Goal: Information Seeking & Learning: Check status

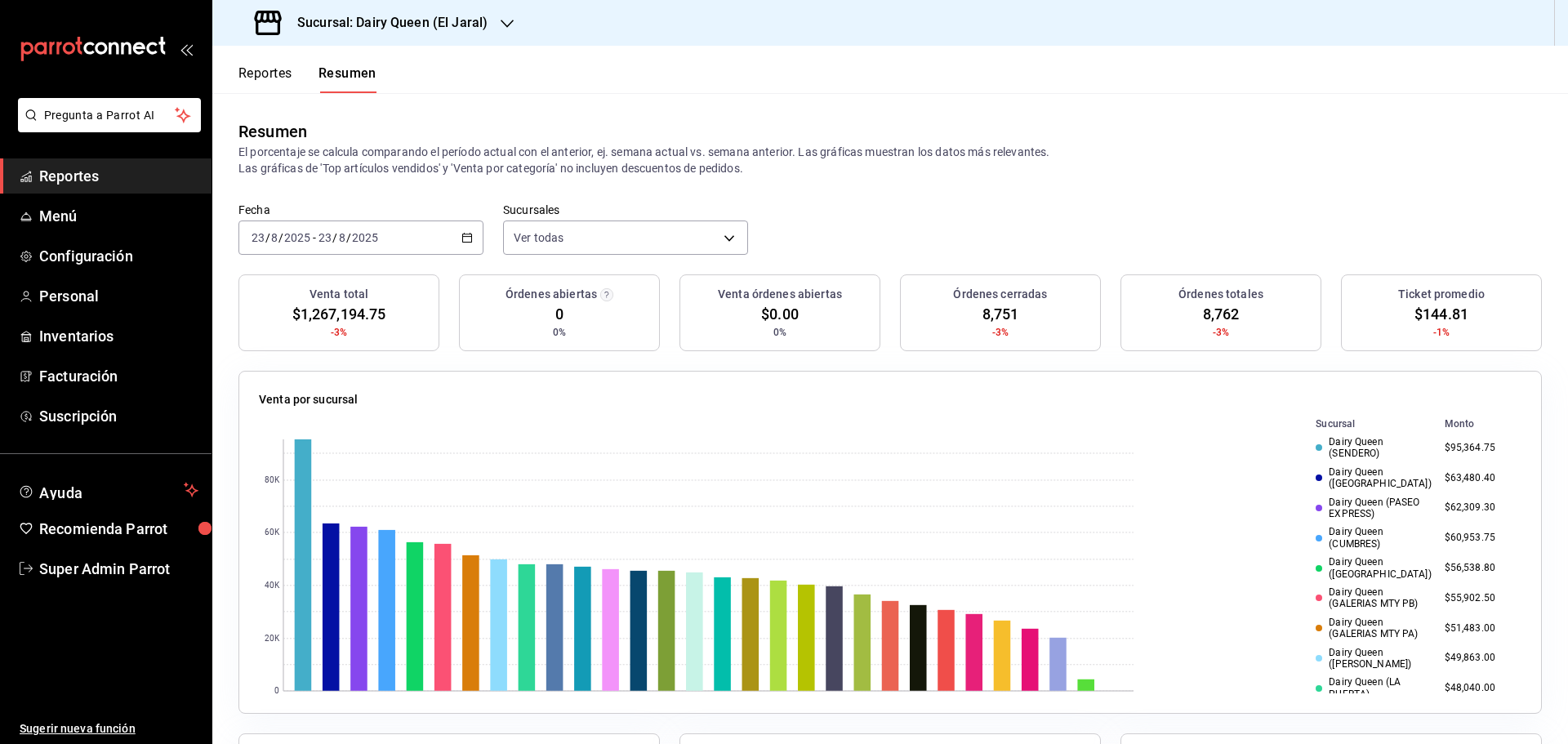
scroll to position [95, 0]
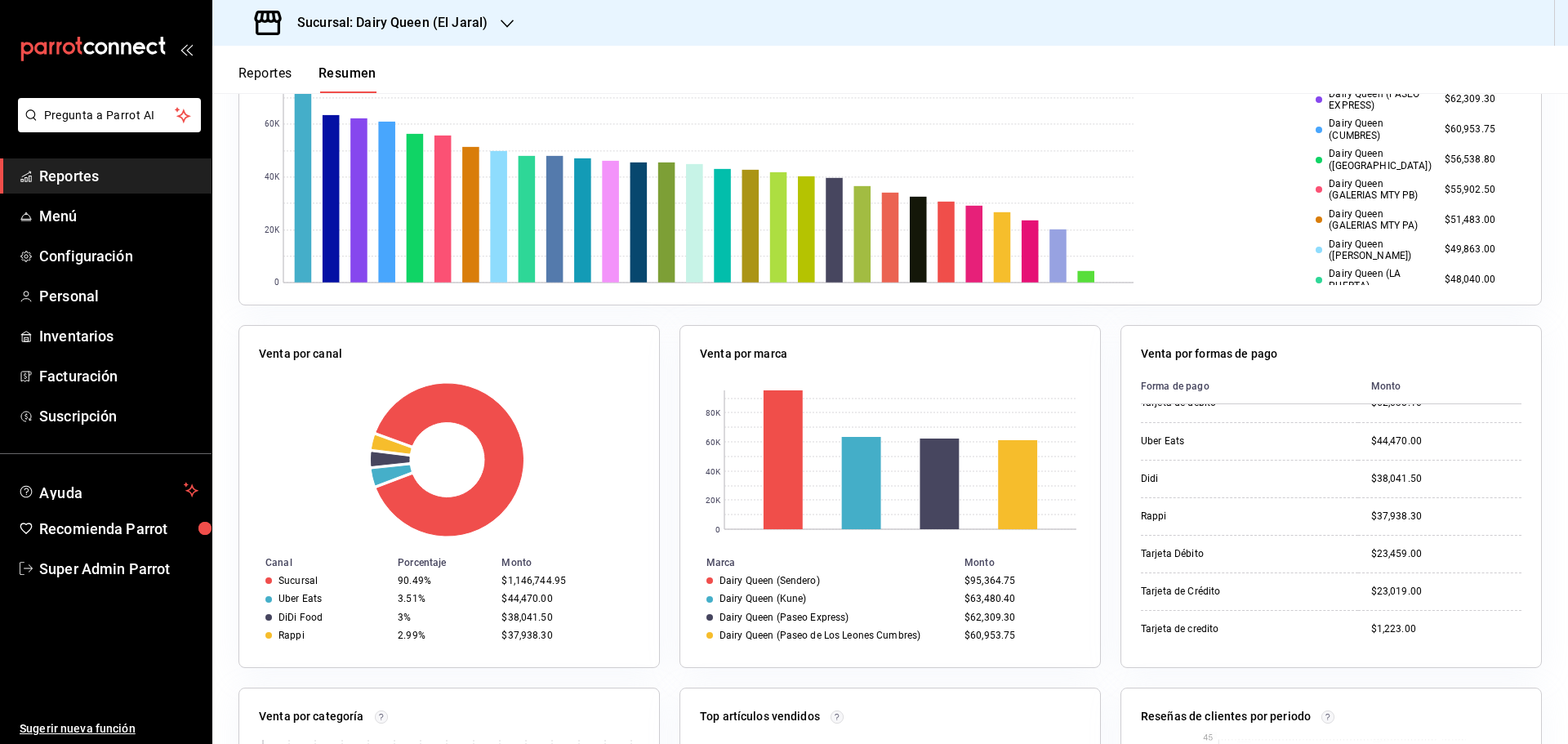
click at [64, 176] on span "Reportes" at bounding box center [118, 176] width 159 height 22
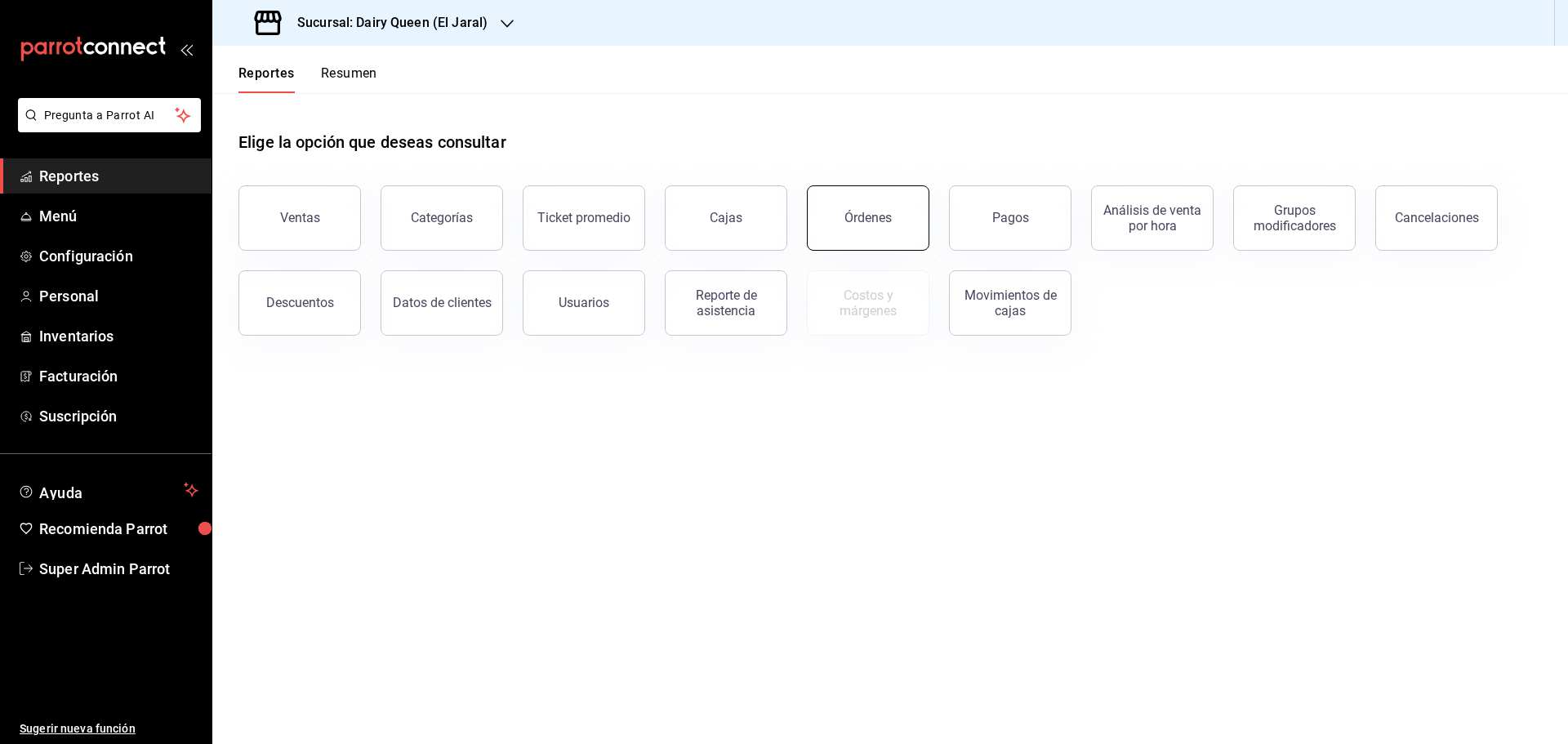
click at [891, 216] on button "Órdenes" at bounding box center [867, 218] width 122 height 66
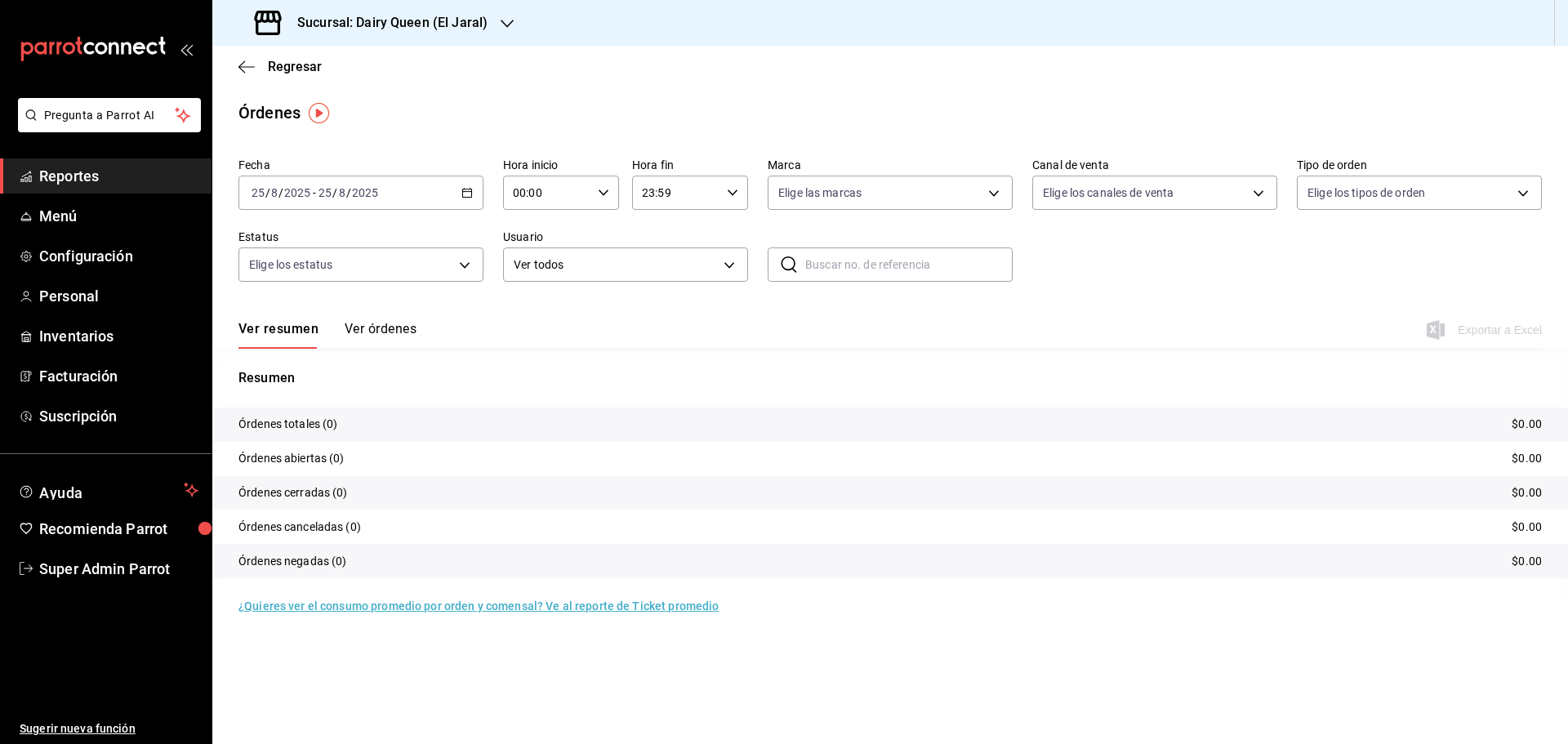
click at [474, 191] on div "[DATE] [DATE] - [DATE] [DATE]" at bounding box center [361, 193] width 245 height 34
click at [315, 427] on span "Rango de fechas" at bounding box center [315, 426] width 126 height 18
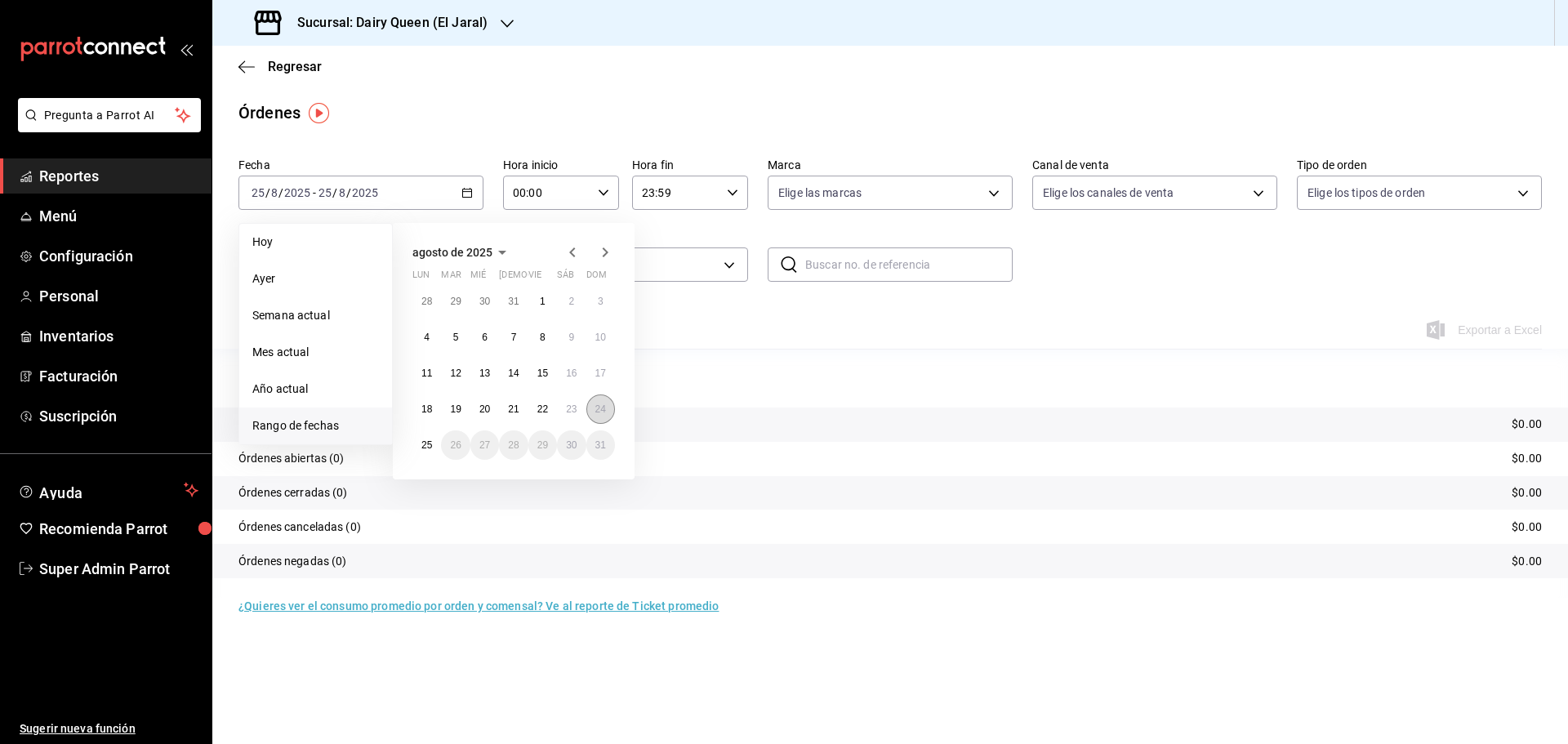
click at [601, 415] on button "24" at bounding box center [600, 409] width 28 height 29
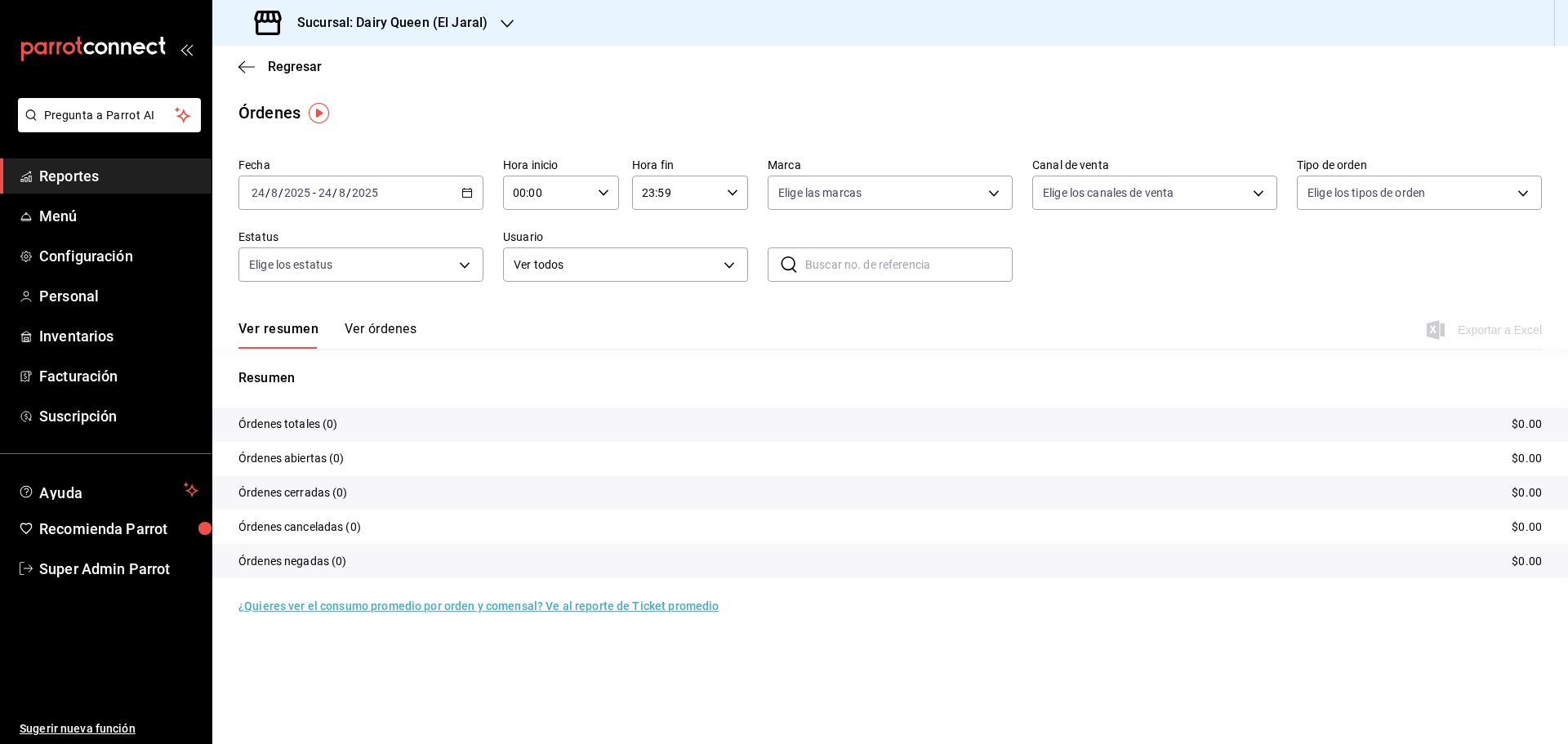
click at [472, 26] on h3 "Sucursal: Dairy Queen (El Jaral)" at bounding box center [386, 22] width 203 height 20
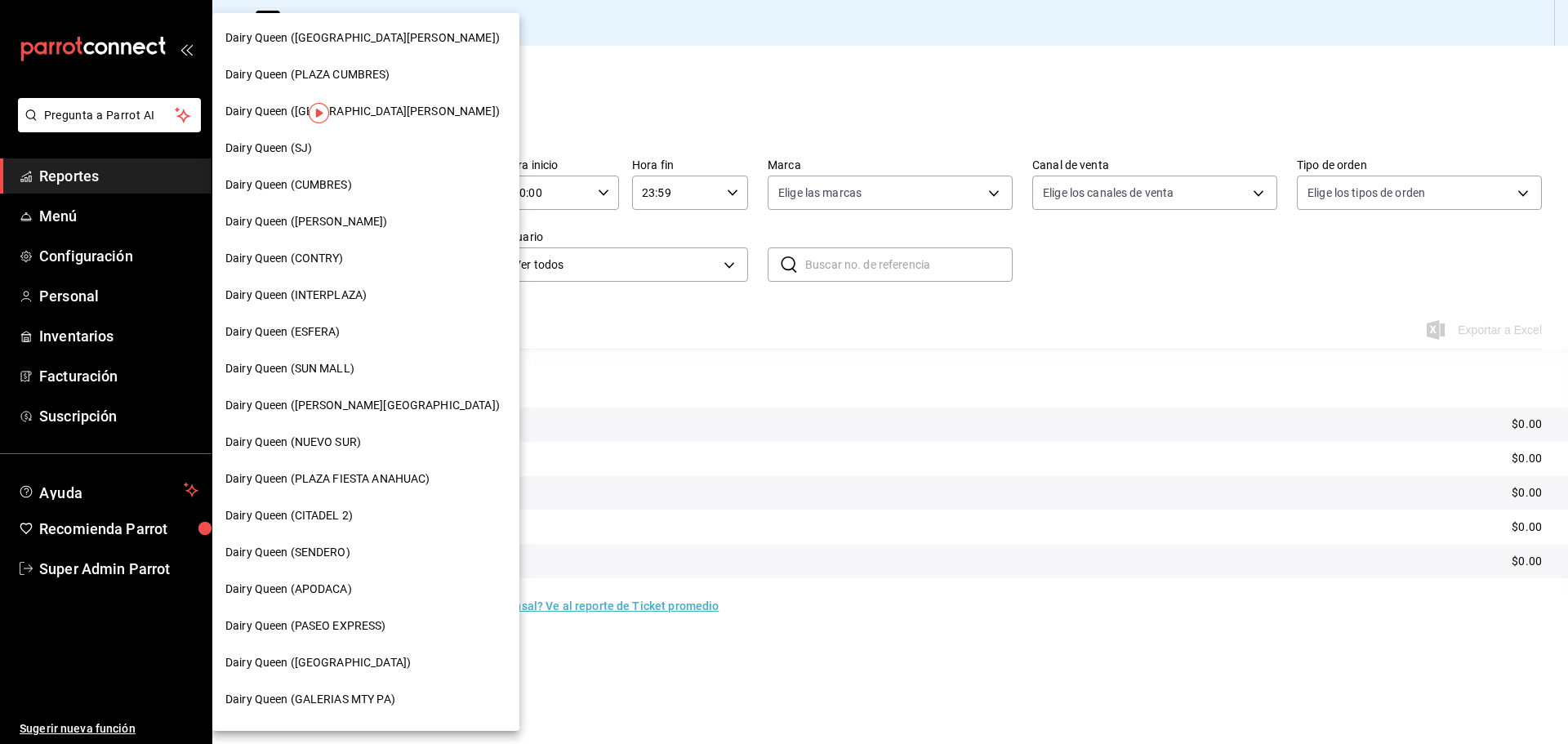
click at [353, 259] on div "Dairy Queen (CONTRY)" at bounding box center [366, 259] width 281 height 18
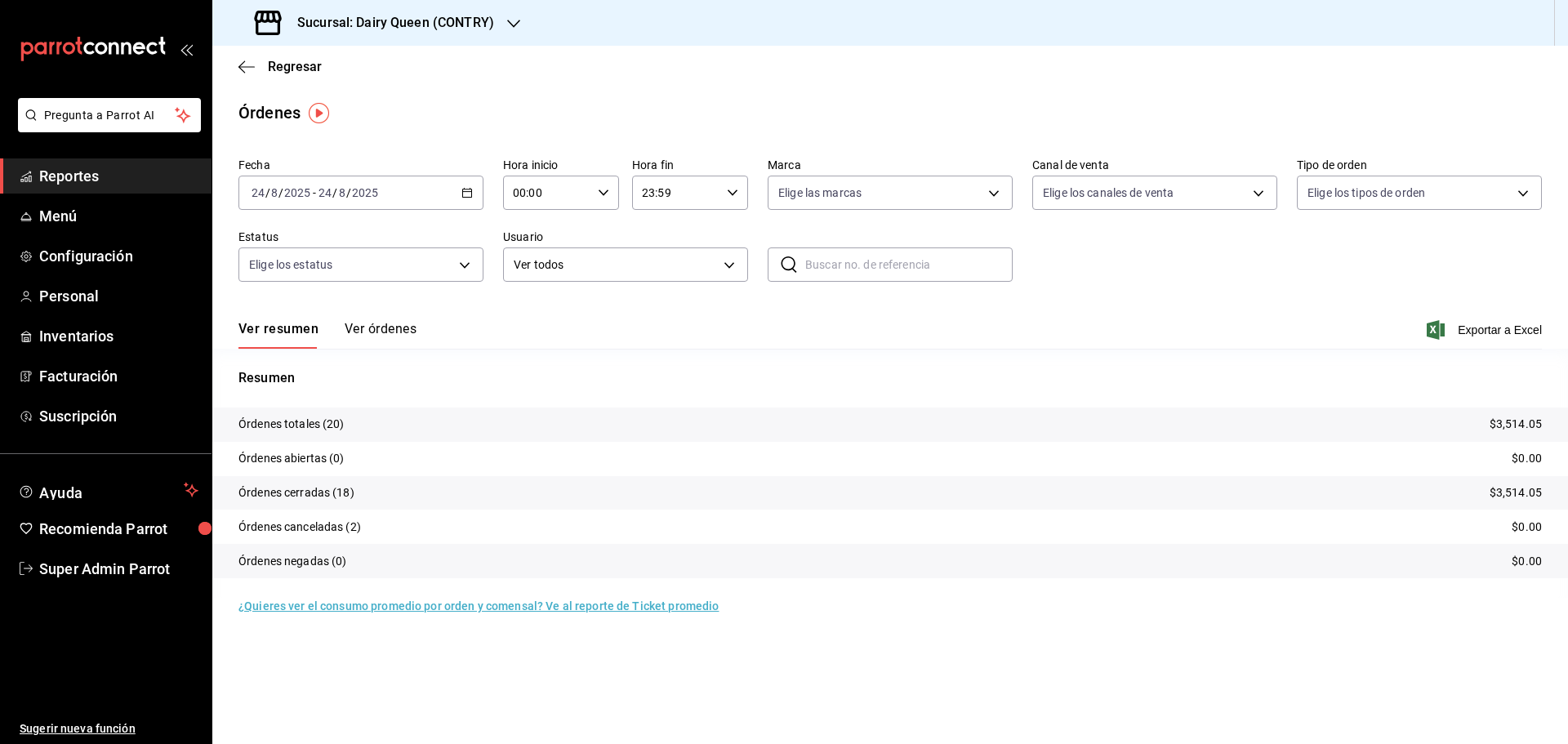
click at [441, 17] on h3 "Sucursal: Dairy Queen (CONTRY)" at bounding box center [389, 22] width 210 height 20
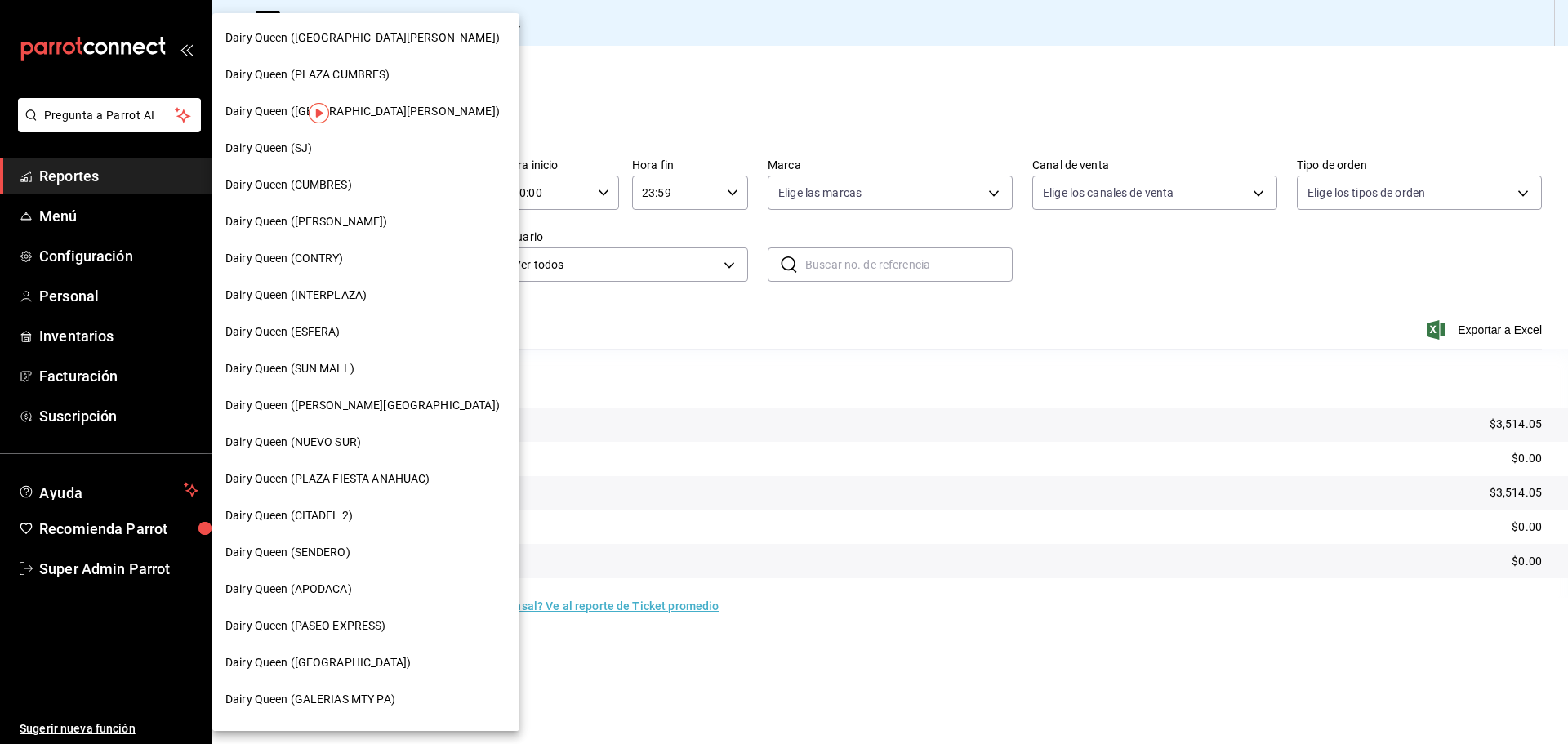
click at [357, 556] on div "Dairy Queen (SENDERO)" at bounding box center [366, 552] width 281 height 18
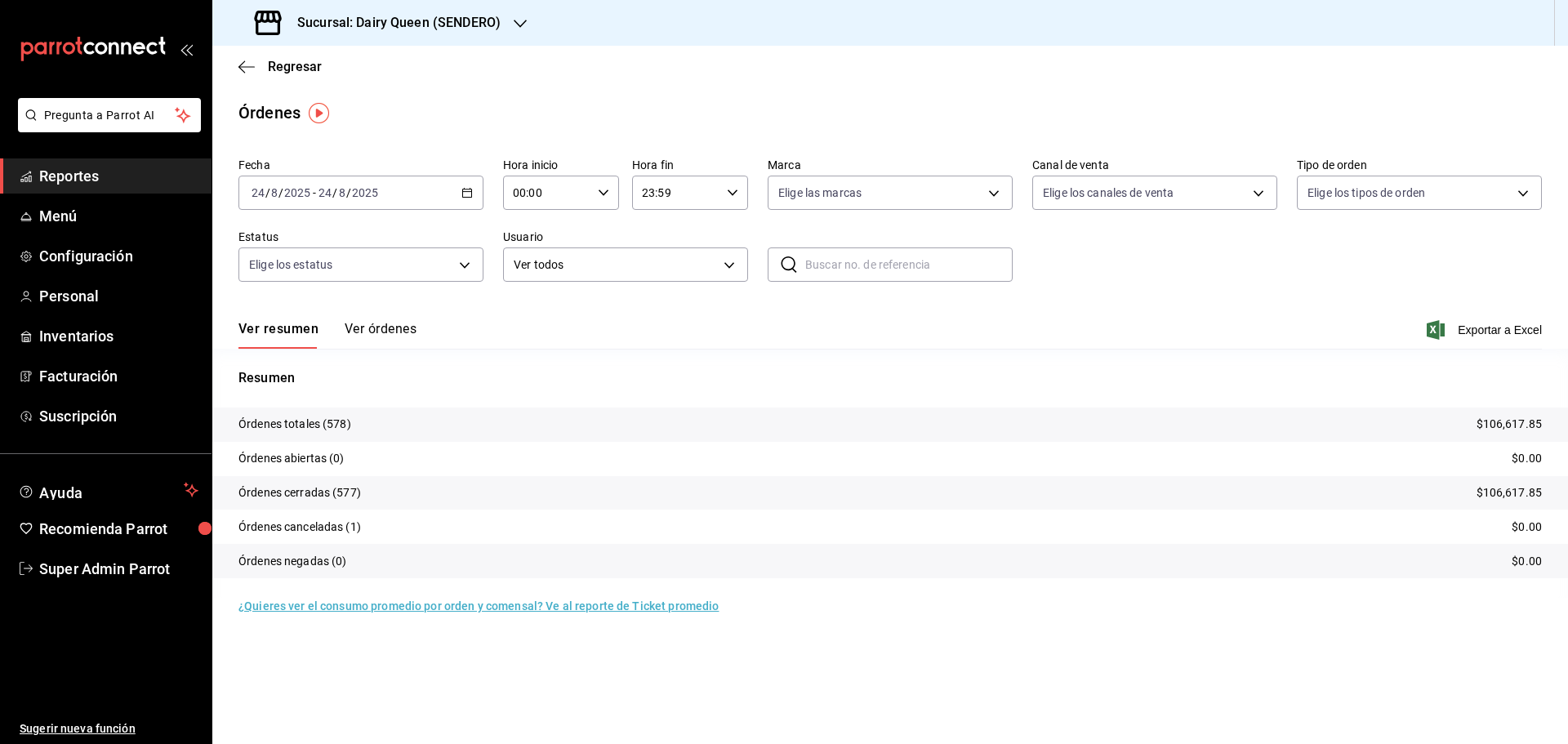
click at [331, 20] on h3 "Sucursal: Dairy Queen (SENDERO)" at bounding box center [392, 22] width 216 height 20
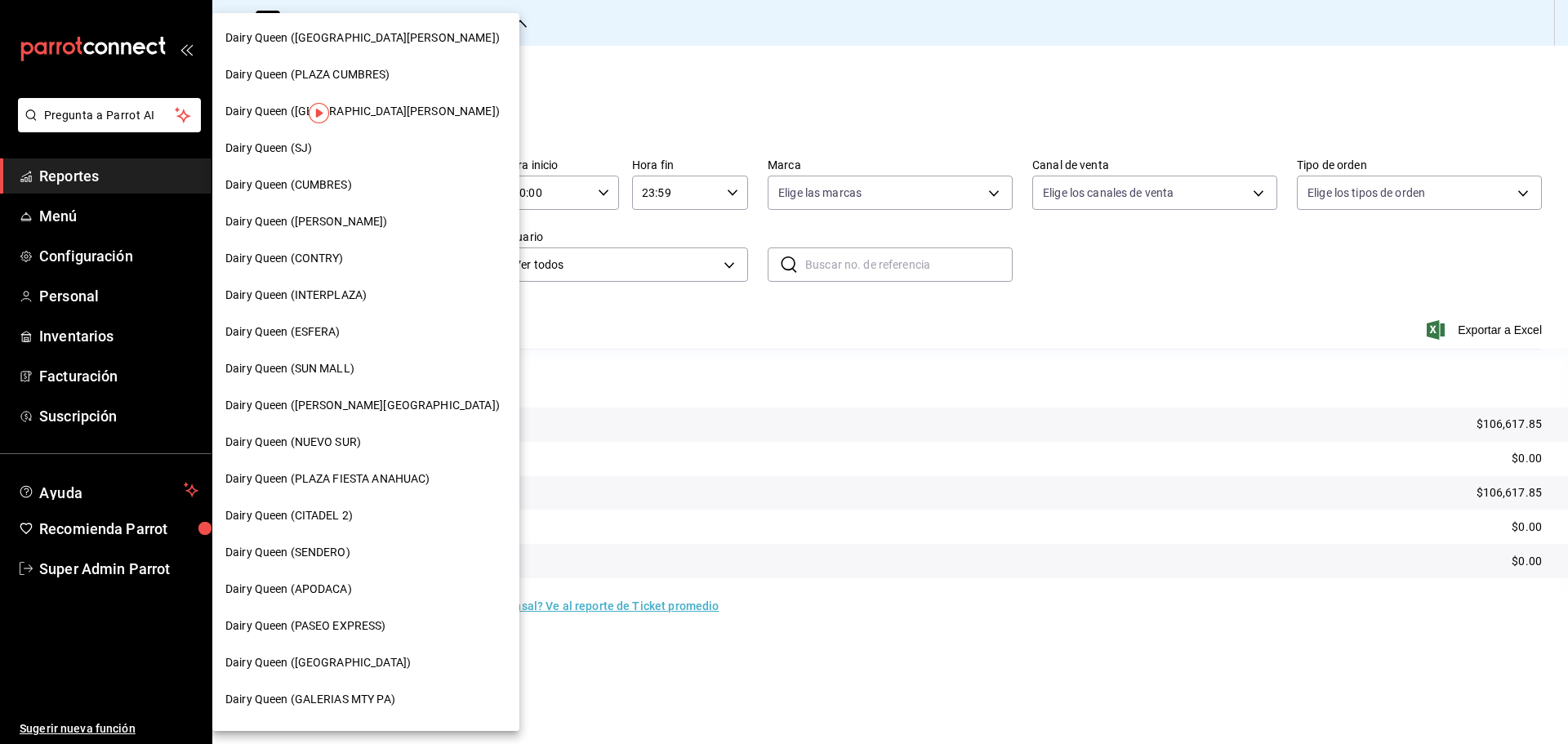
click at [339, 176] on div "Dairy Queen (CUMBRES)" at bounding box center [366, 185] width 307 height 37
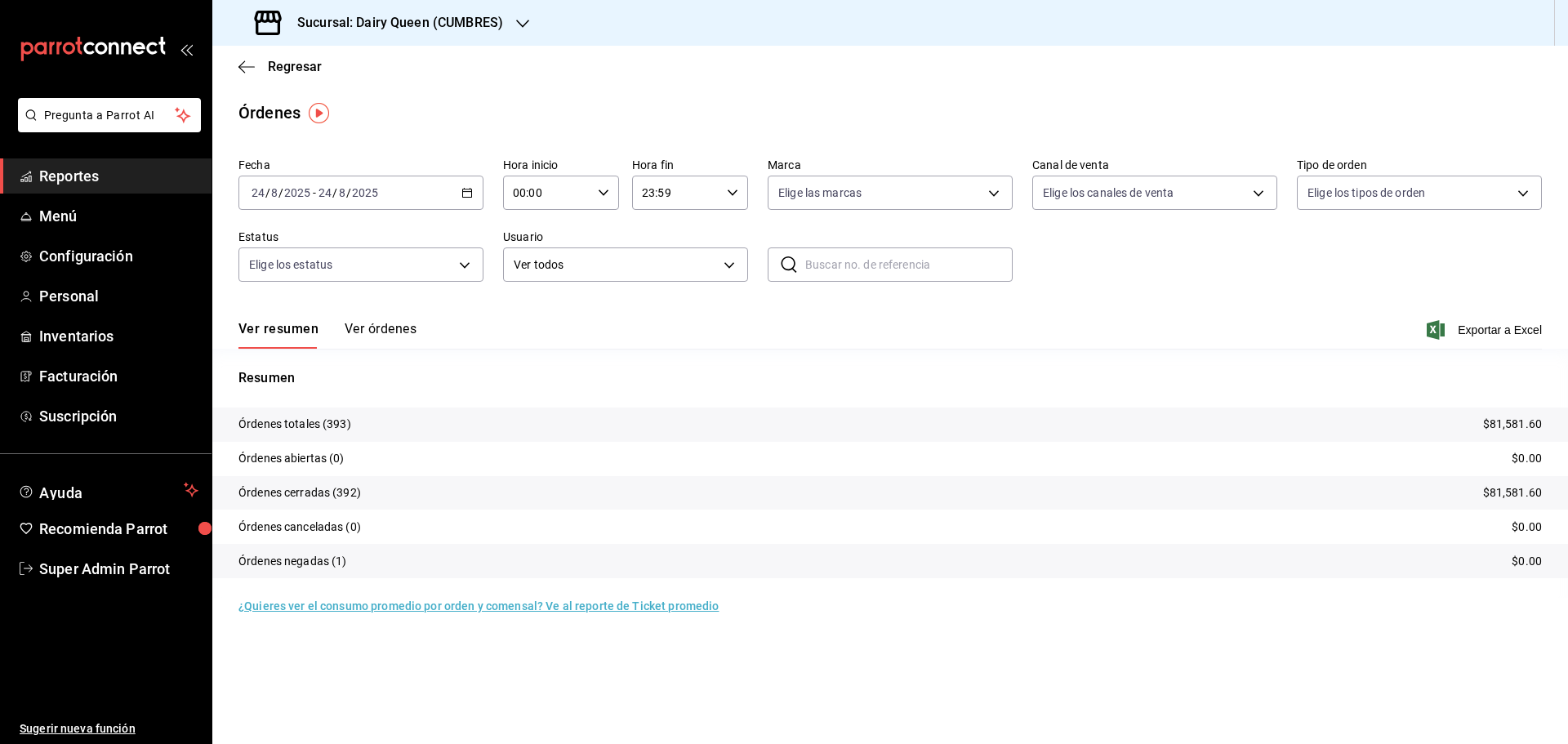
click at [445, 26] on h3 "Sucursal: Dairy Queen (CUMBRES)" at bounding box center [394, 22] width 219 height 20
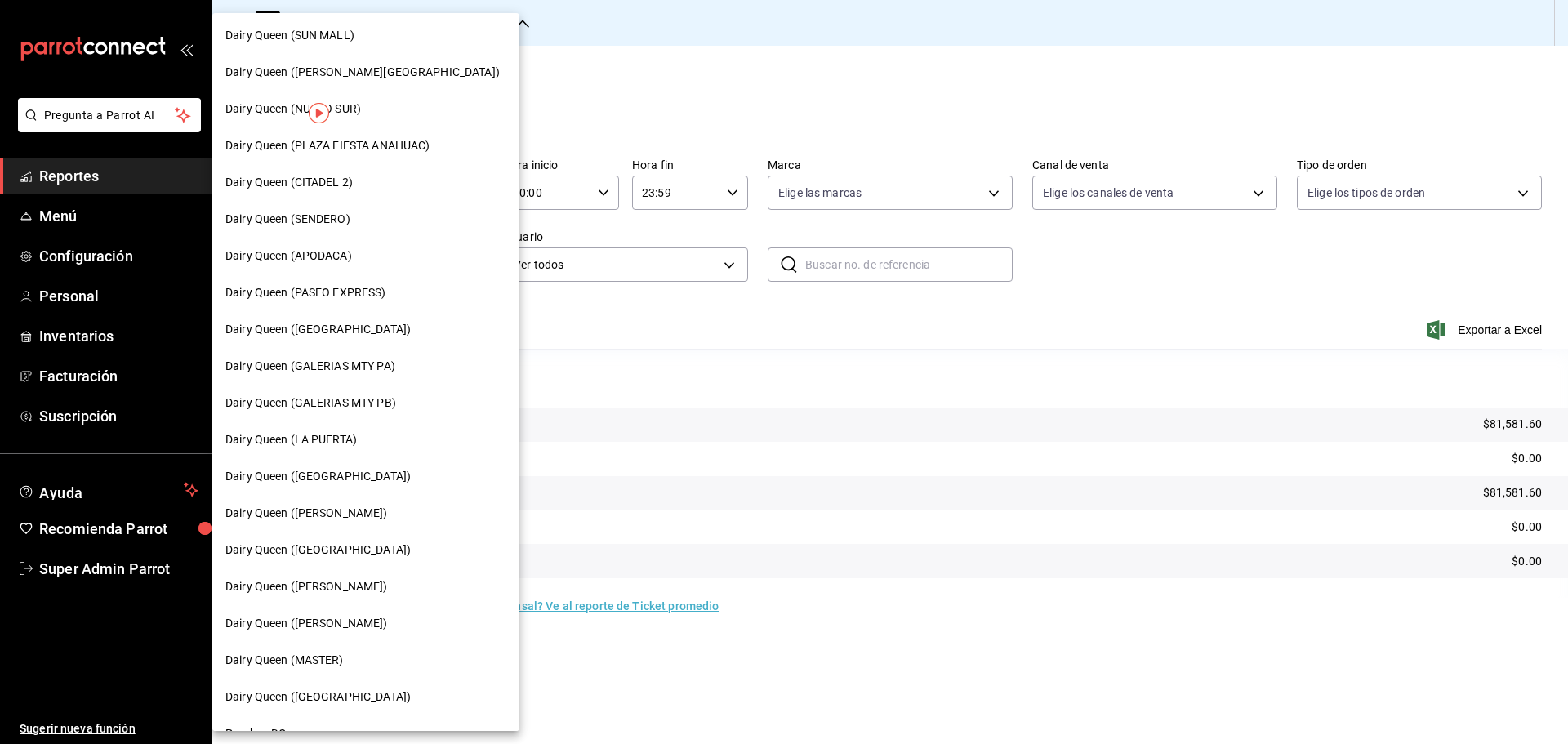
scroll to position [409, 0]
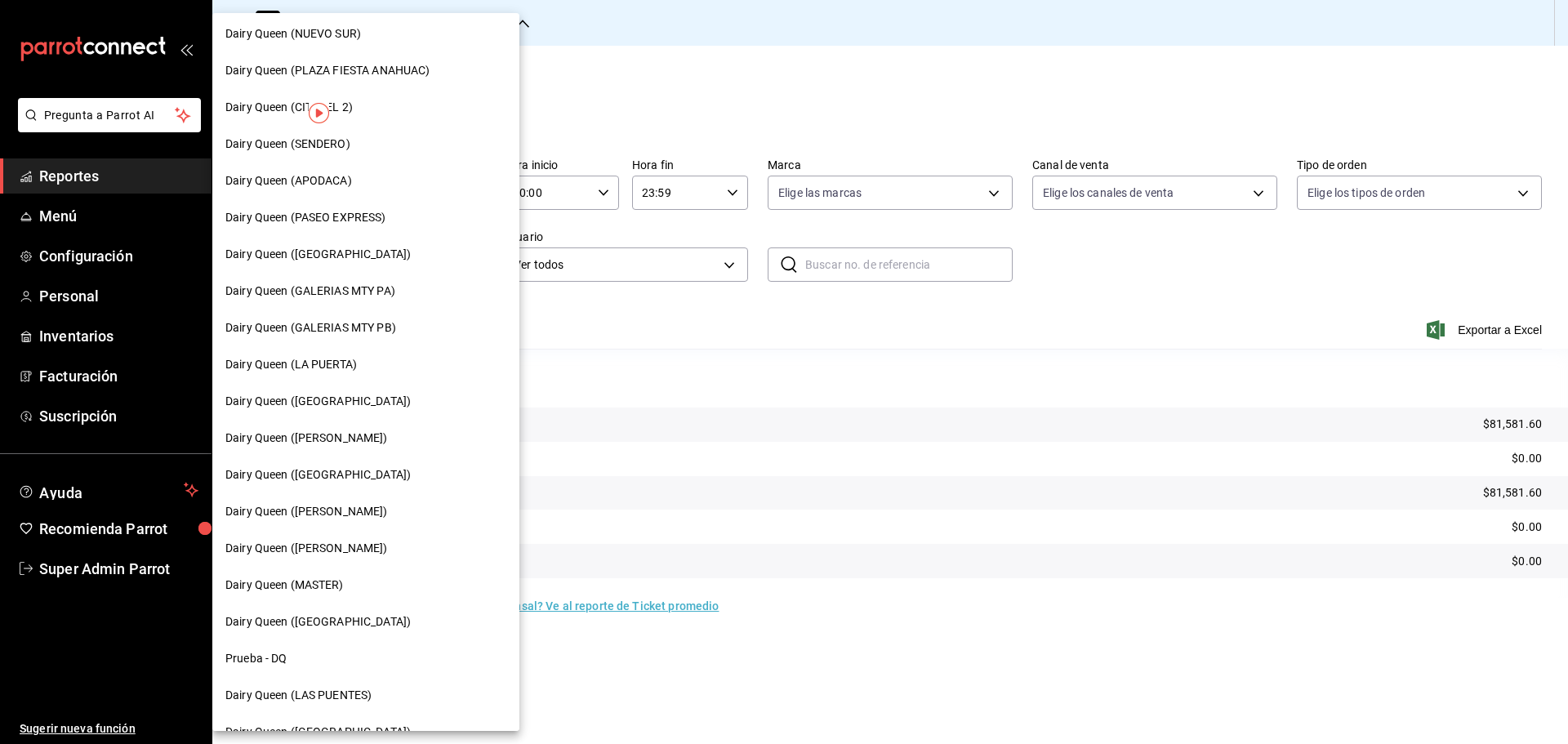
click at [337, 690] on span "Dairy Queen (LAS PUENTES)" at bounding box center [299, 696] width 147 height 18
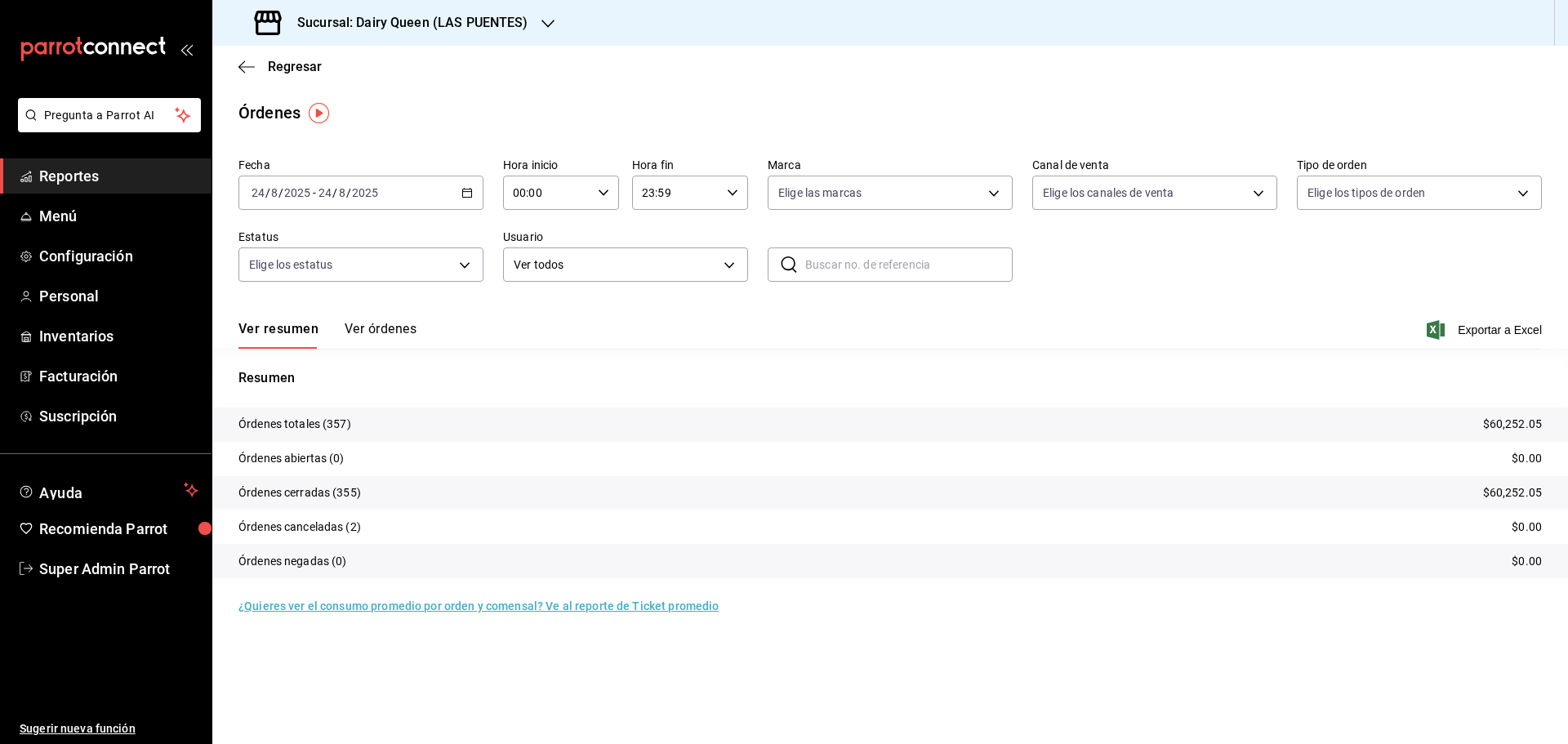
click at [414, 35] on div "Sucursal: Dairy Queen (LAS PUENTES)" at bounding box center [393, 22] width 335 height 46
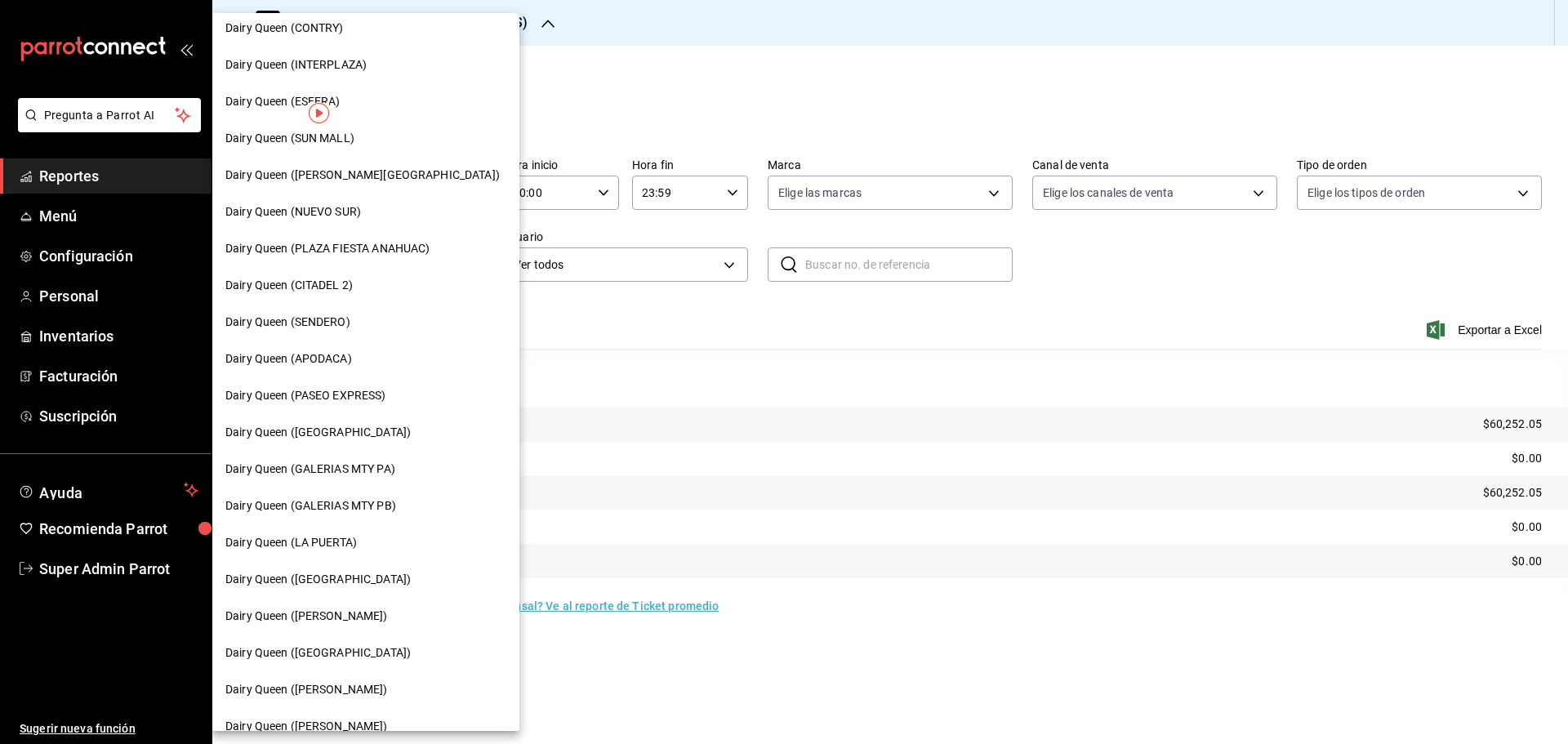
scroll to position [272, 0]
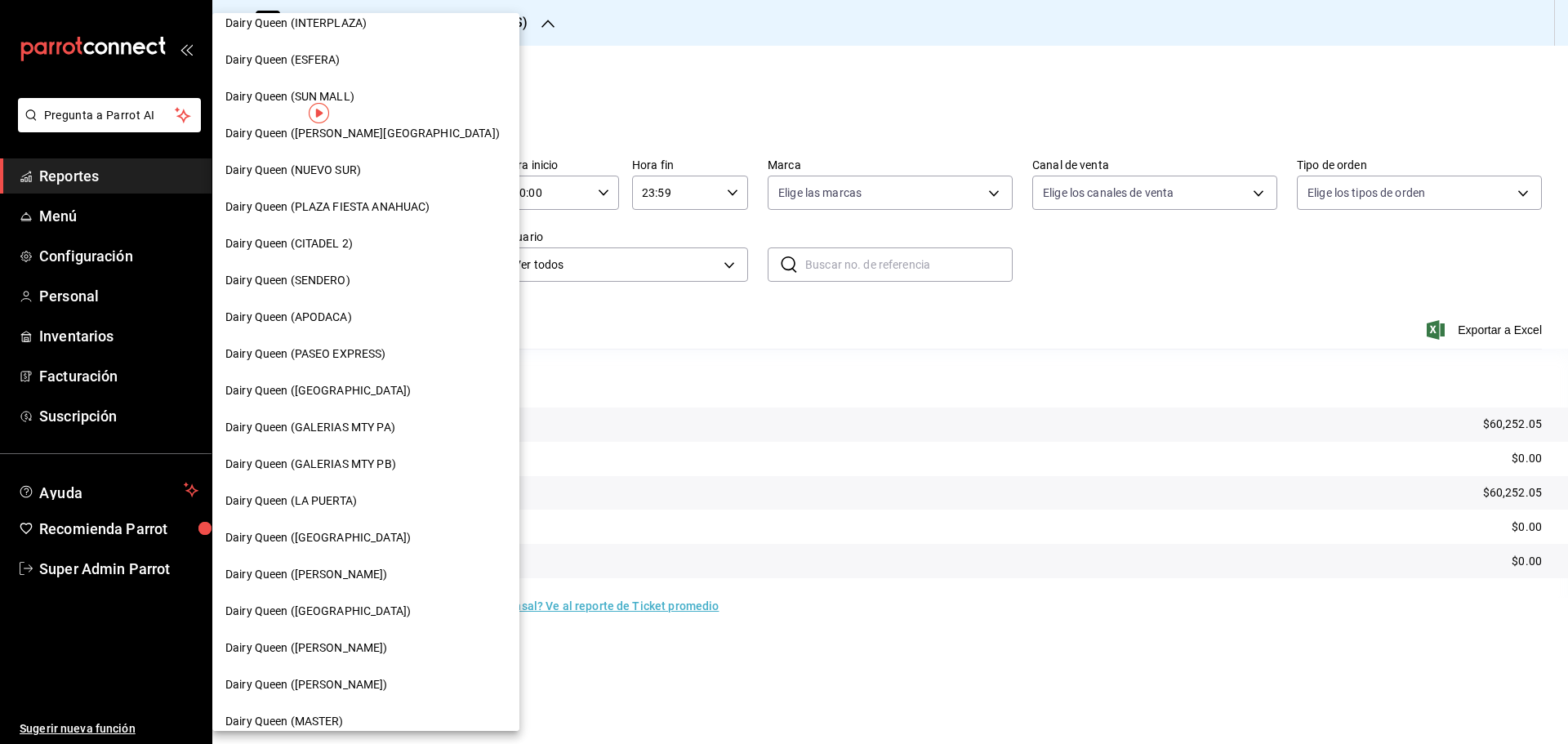
click at [342, 361] on span "Dairy Queen (PASEO EXPRESS)" at bounding box center [306, 354] width 161 height 18
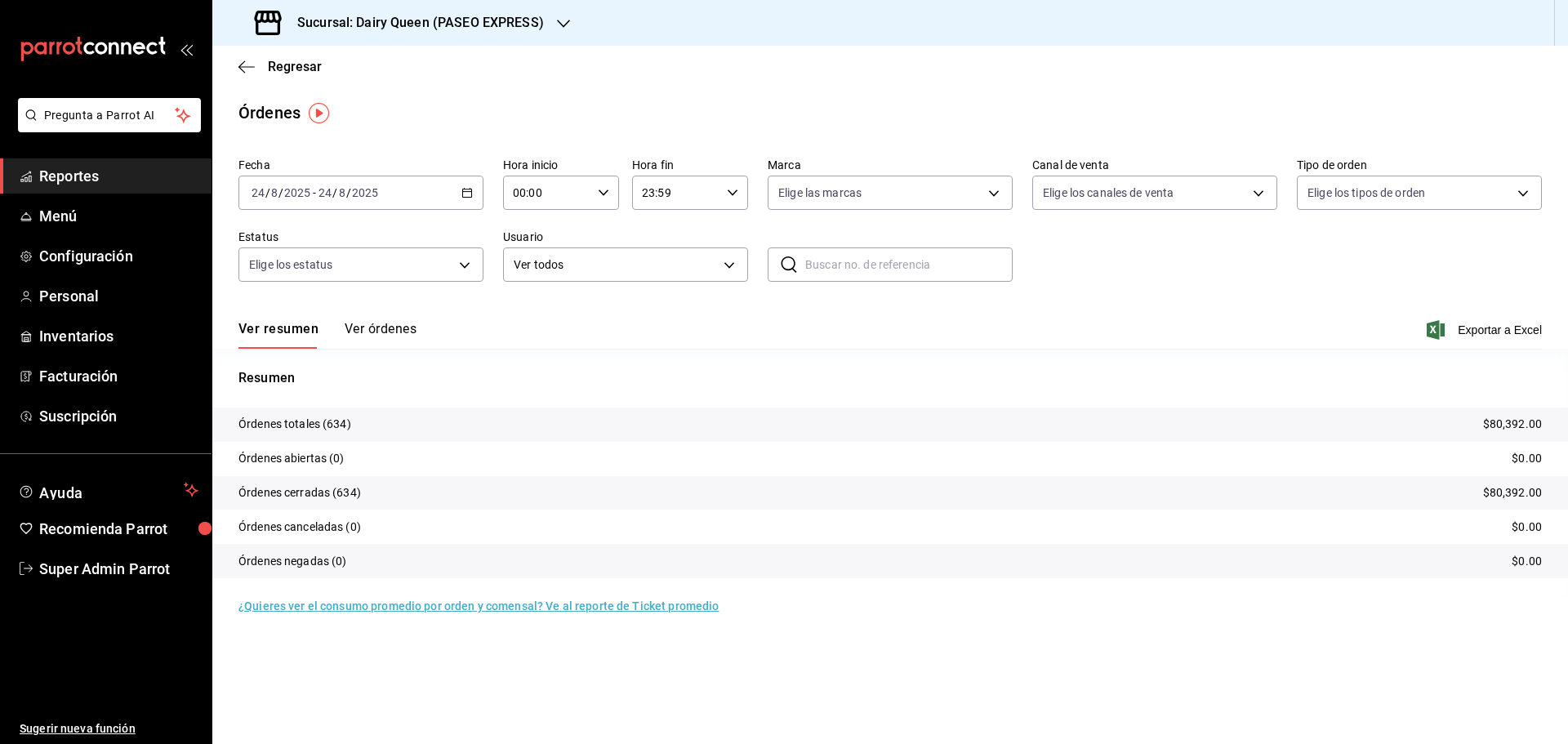
click at [377, 23] on h3 "Sucursal: Dairy Queen (PASEO EXPRESS)" at bounding box center [414, 22] width 260 height 20
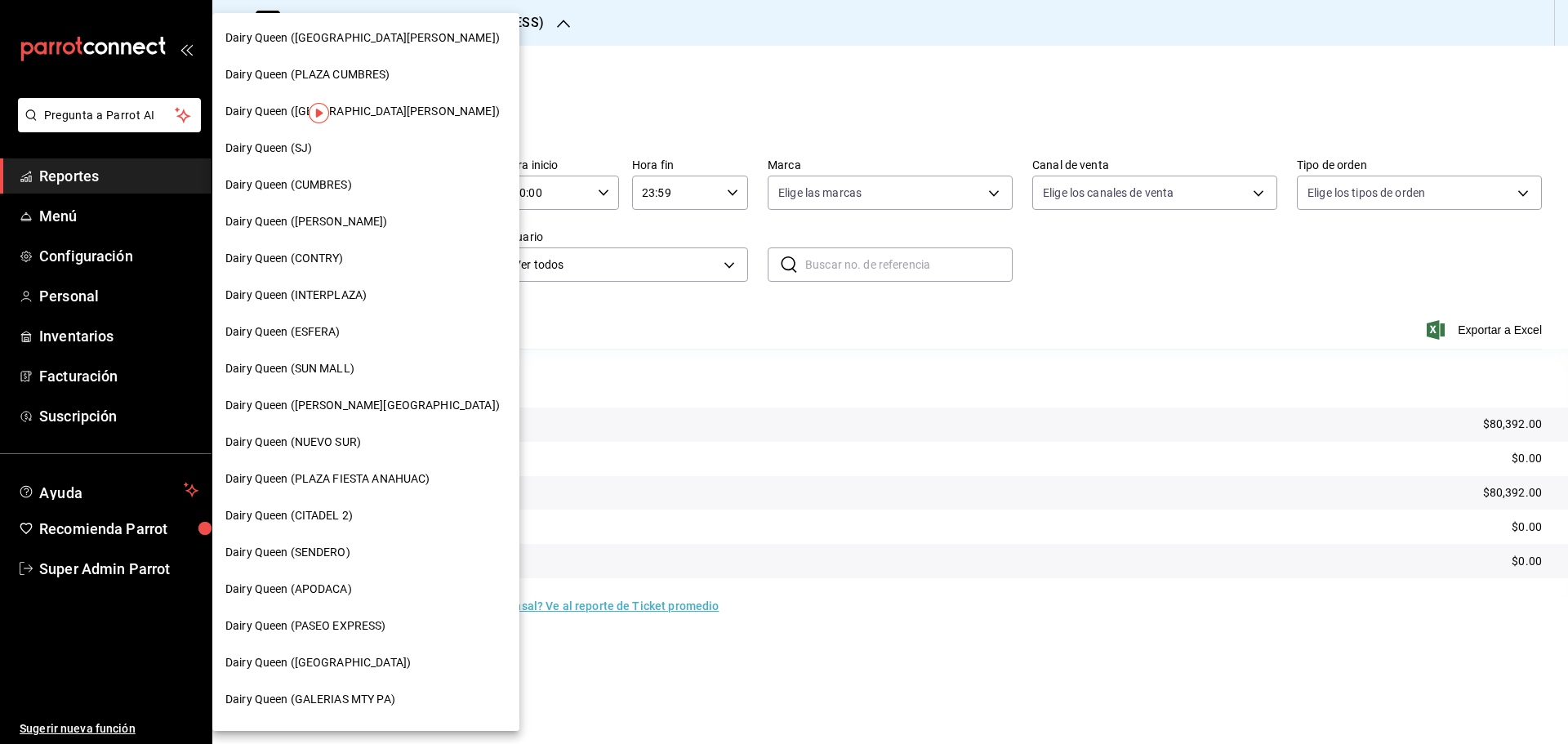
click at [327, 157] on div "Dairy Queen (SJ)" at bounding box center [366, 149] width 307 height 37
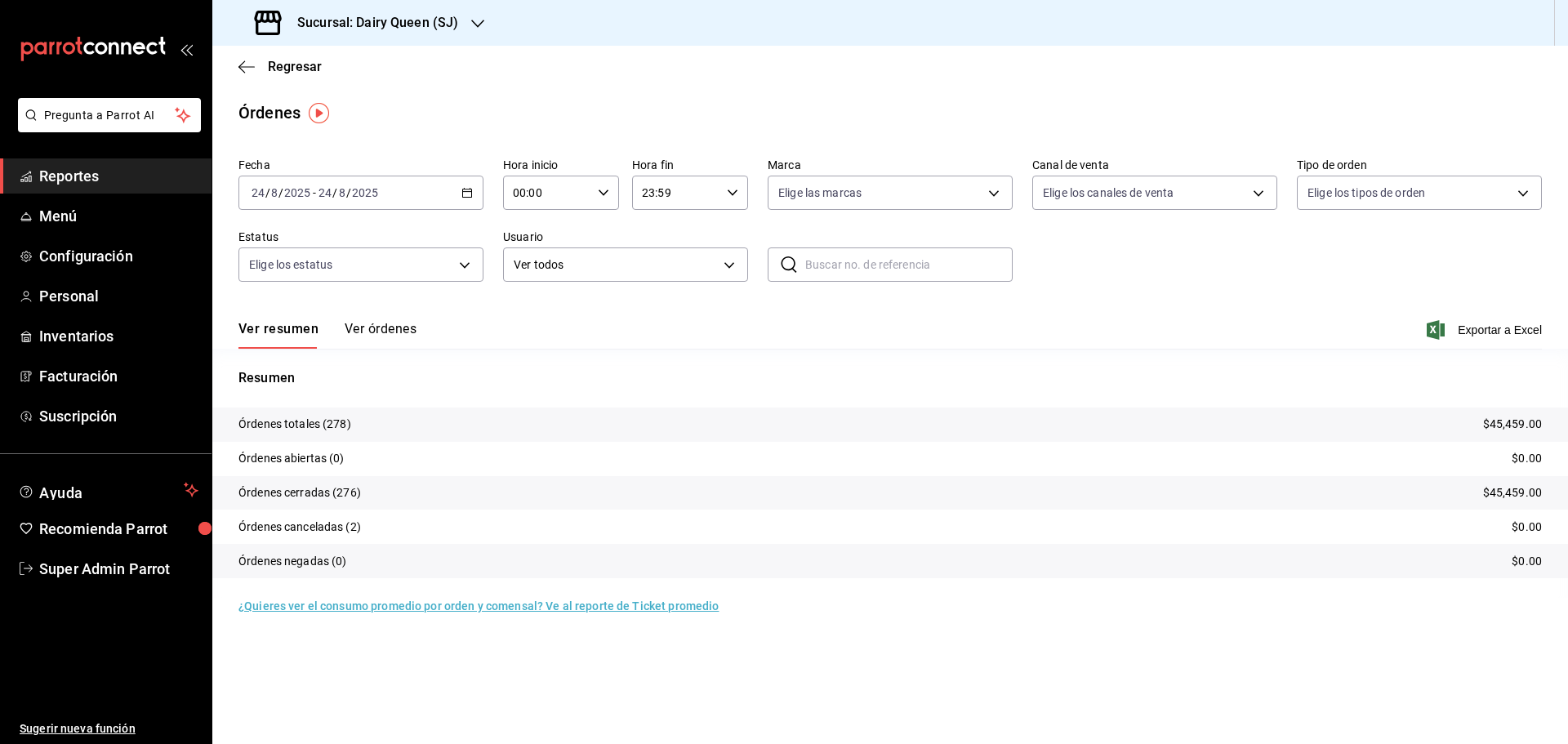
click at [404, 22] on h3 "Sucursal: Dairy Queen (SJ)" at bounding box center [371, 22] width 174 height 20
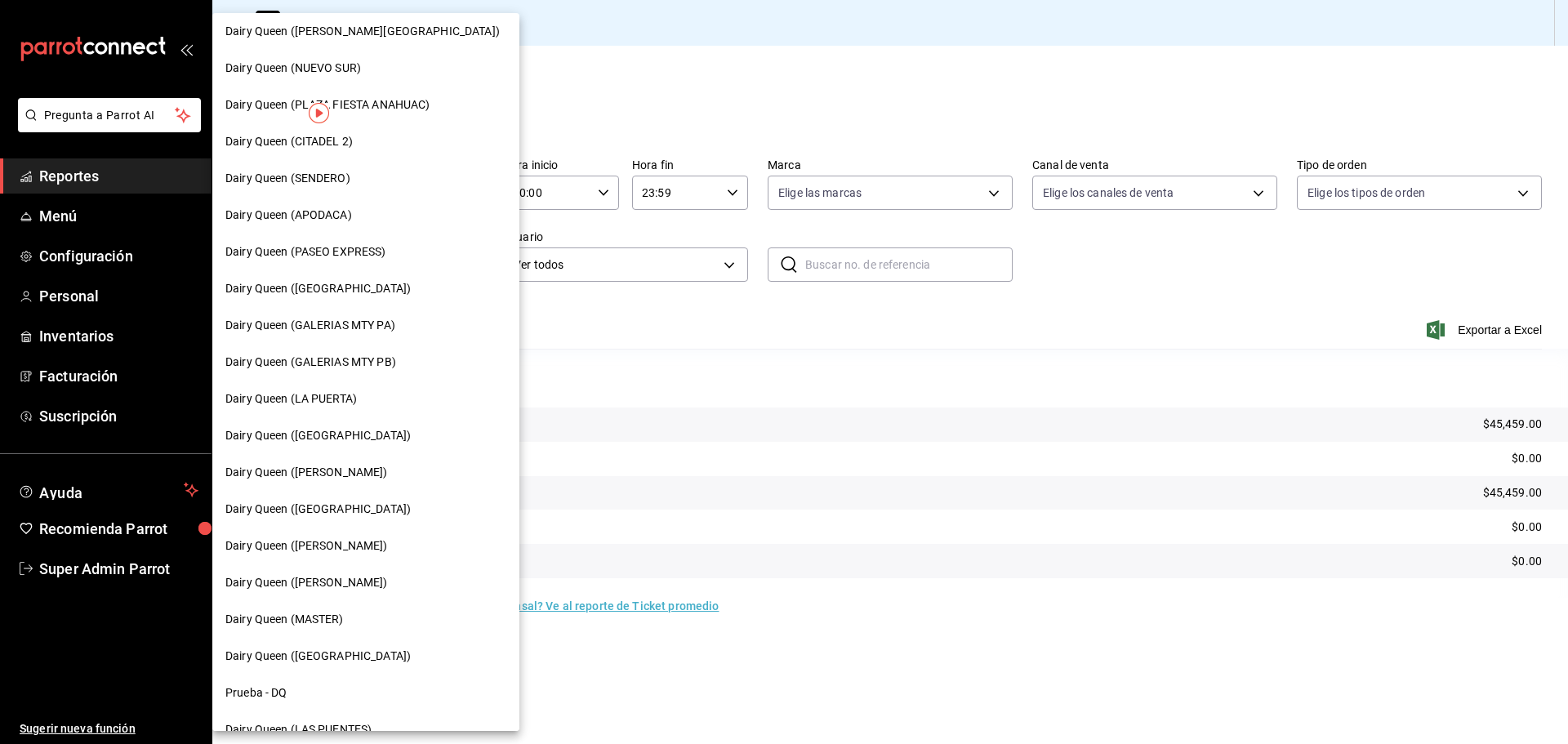
scroll to position [508, 0]
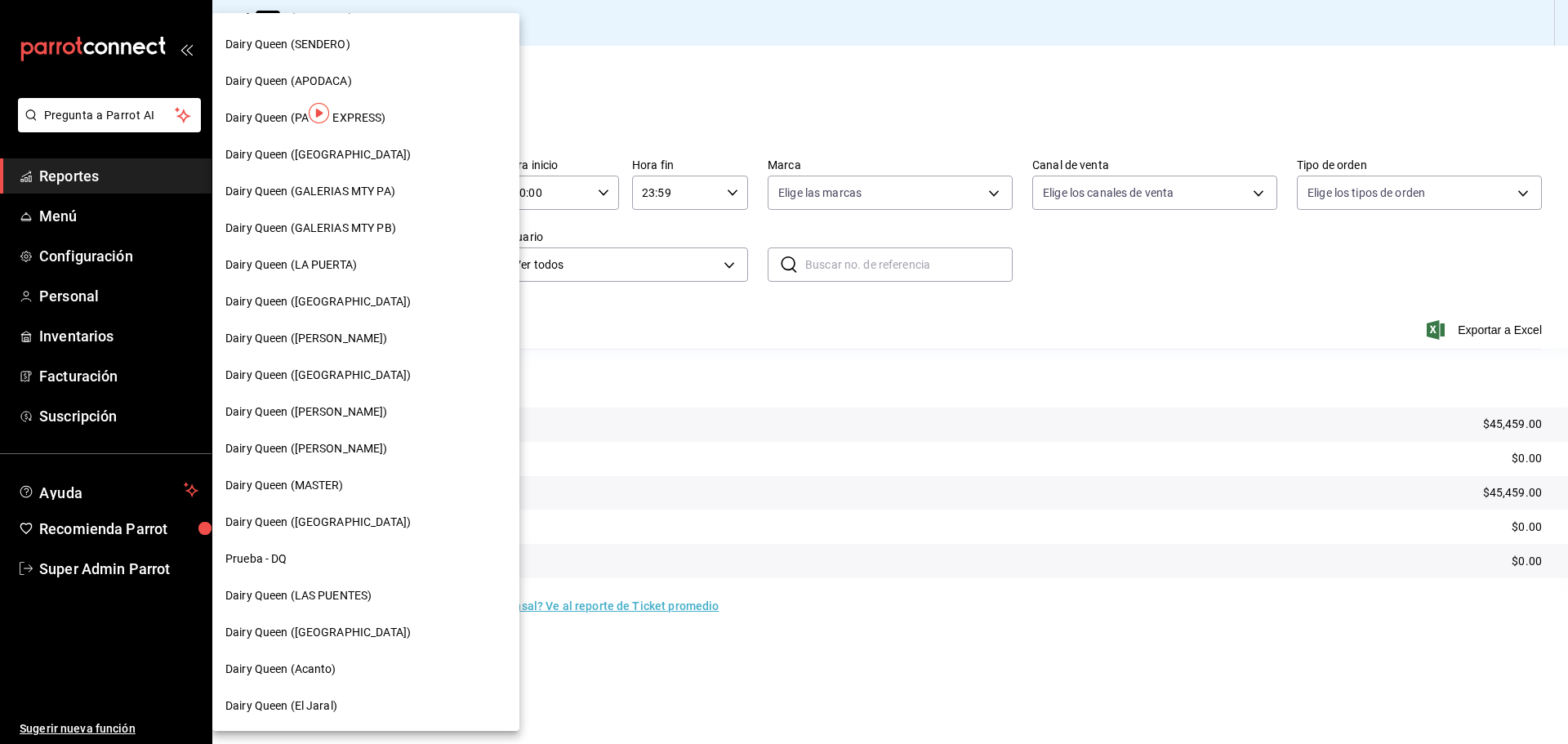
click at [343, 625] on span "Dairy Queen ([GEOGRAPHIC_DATA])" at bounding box center [319, 633] width 186 height 18
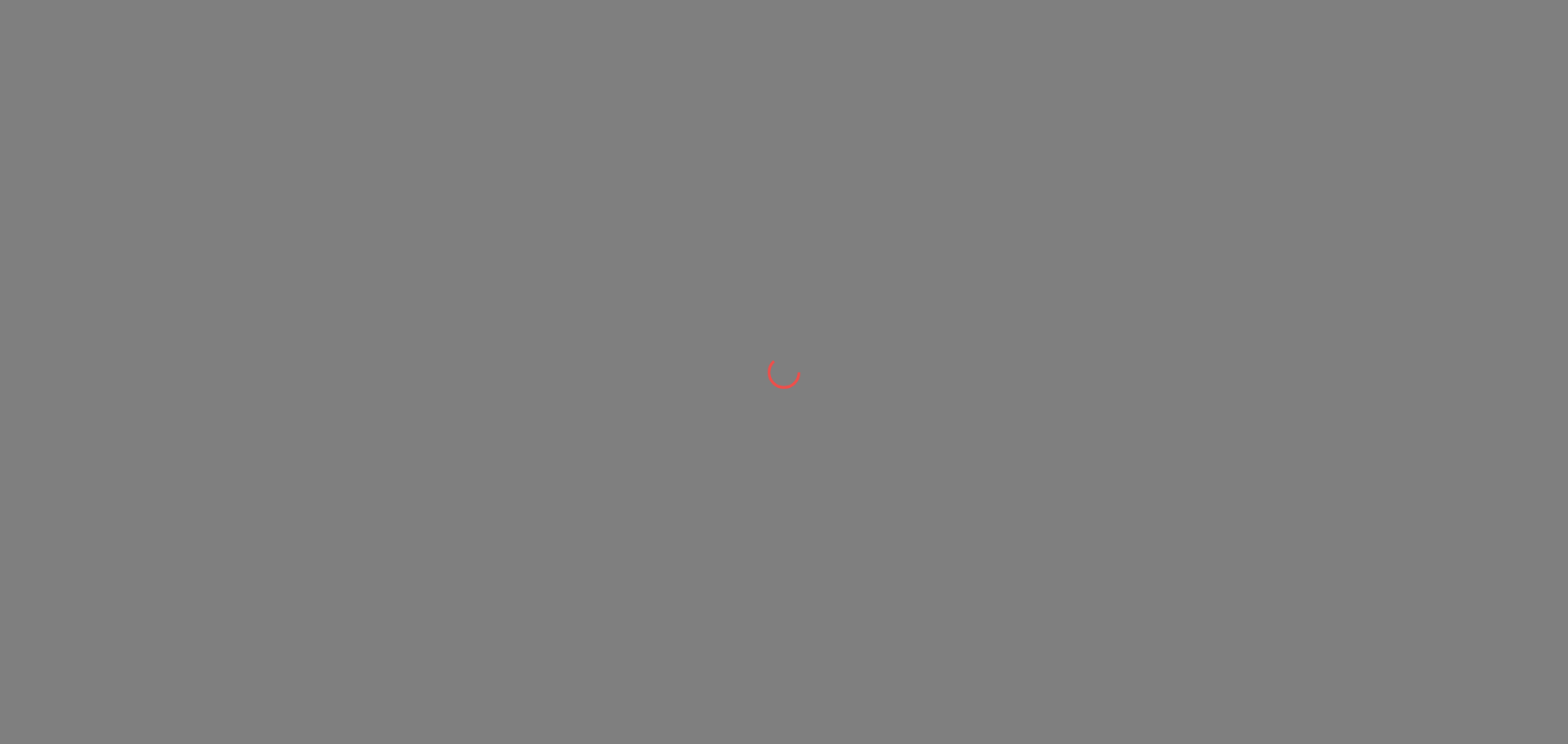
drag, startPoint x: 343, startPoint y: 625, endPoint x: 409, endPoint y: 593, distance: 73.3
click at [400, 597] on div at bounding box center [784, 372] width 1568 height 744
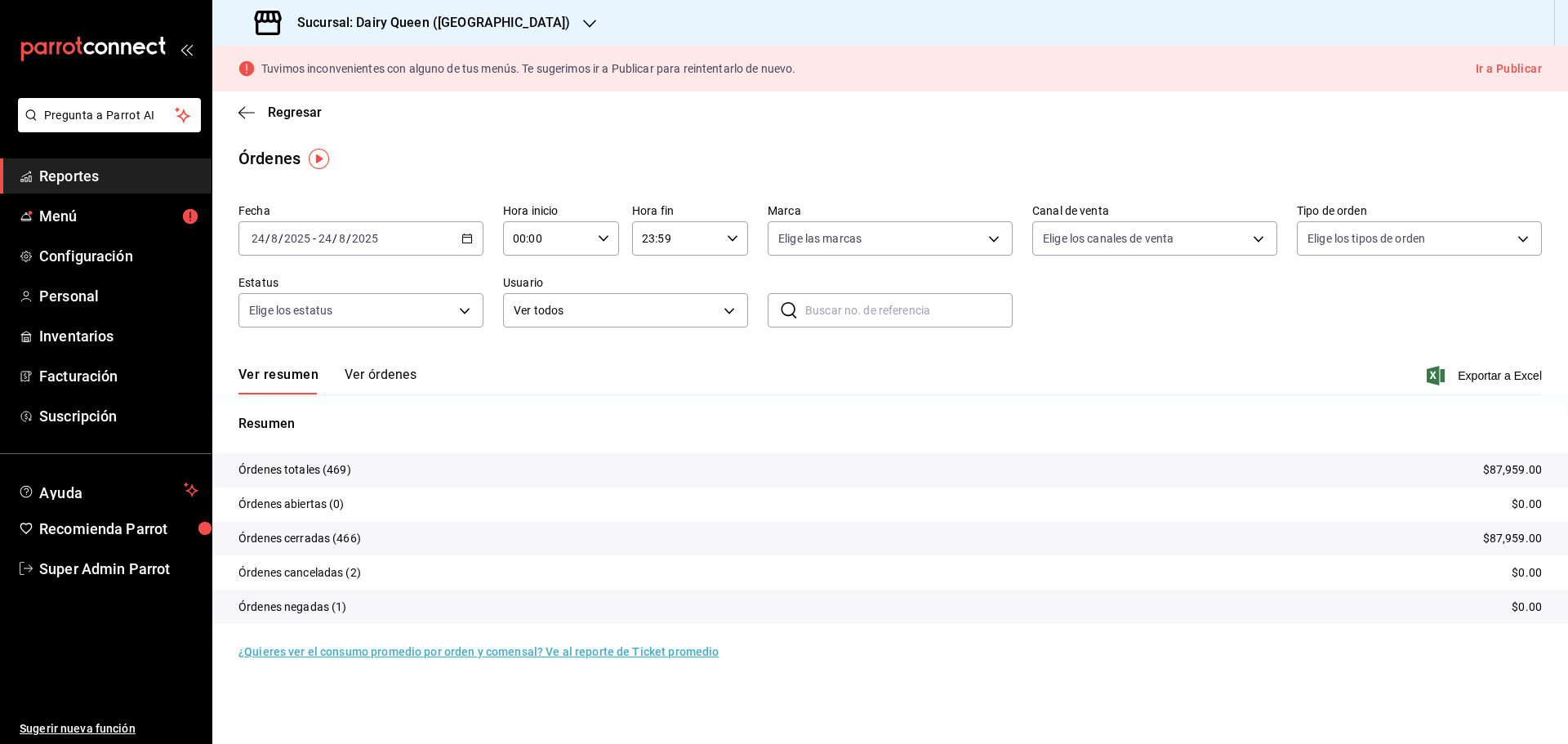
click at [367, 14] on h3 "Sucursal: Dairy Queen ([GEOGRAPHIC_DATA])" at bounding box center [427, 22] width 285 height 20
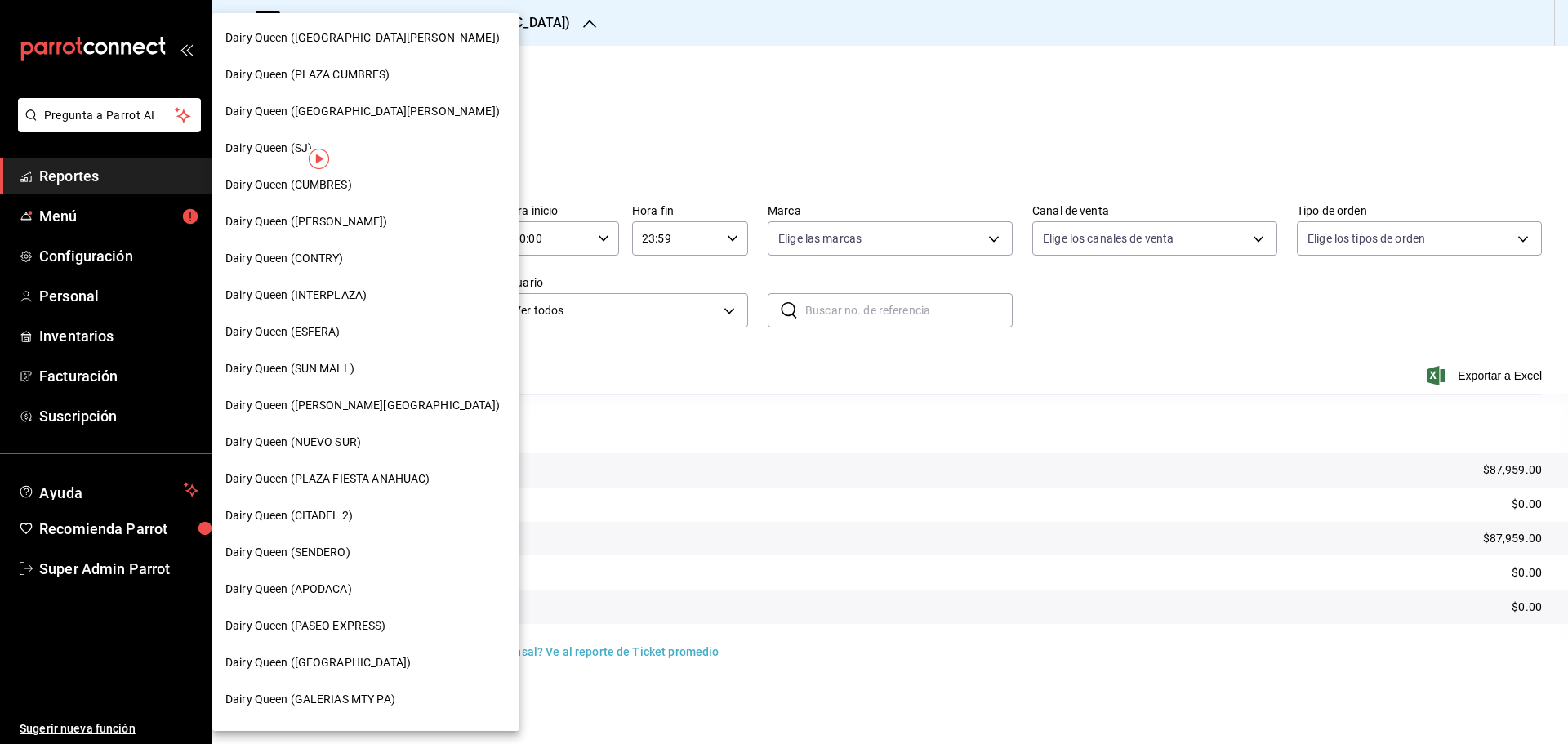
scroll to position [272, 0]
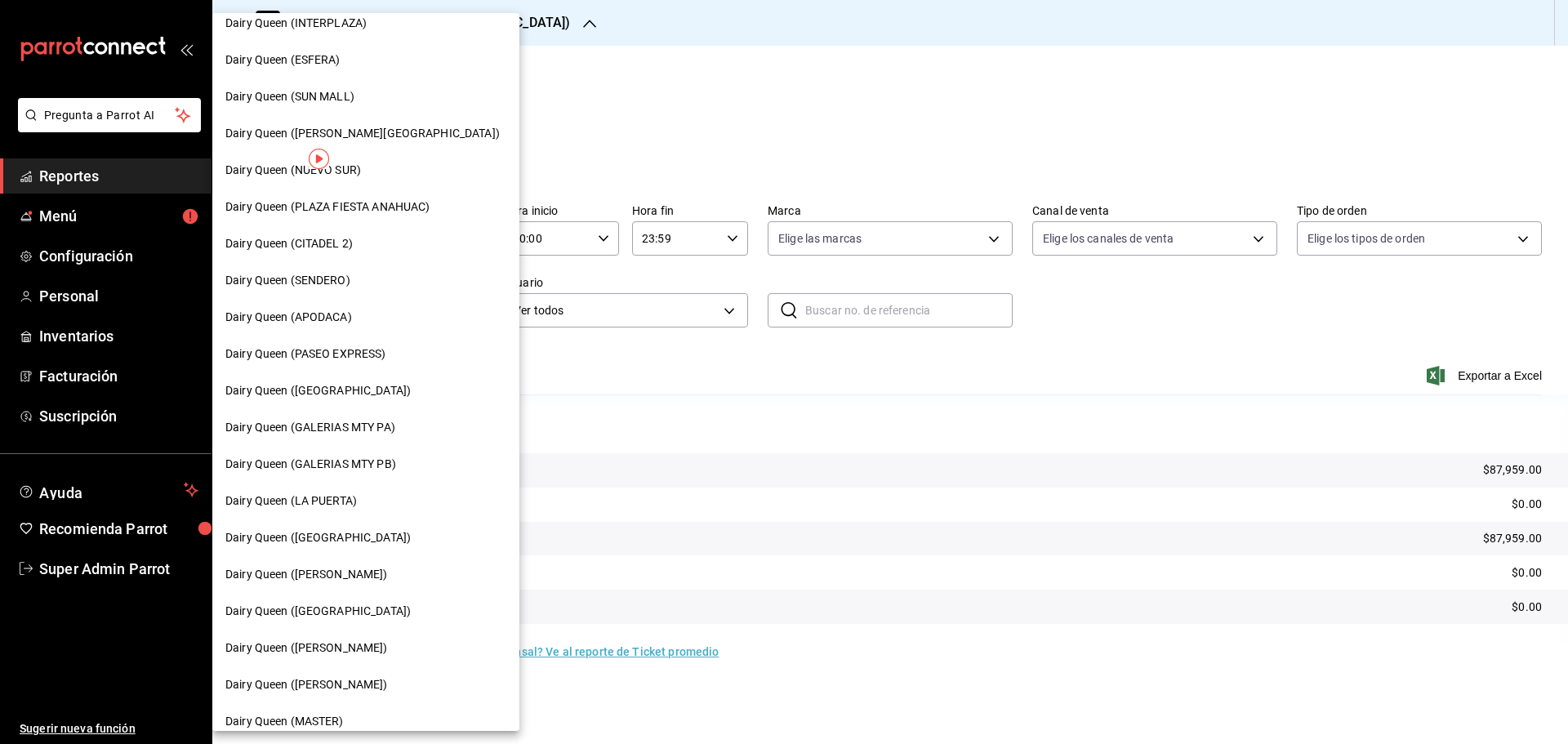
click at [334, 501] on span "Dairy Queen (LA PUERTA)" at bounding box center [291, 502] width 131 height 18
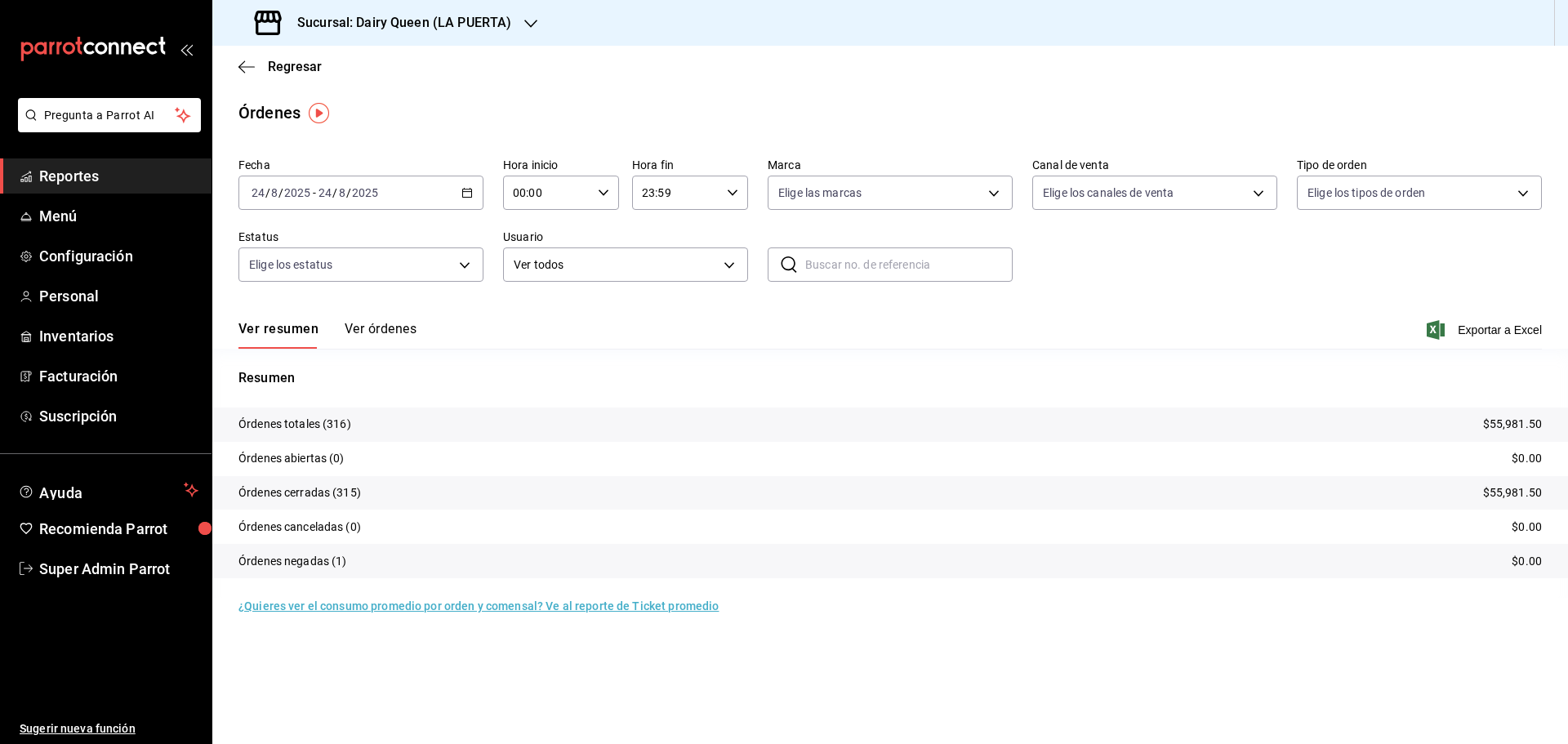
click at [434, 25] on h3 "Sucursal: Dairy Queen (LA PUERTA)" at bounding box center [398, 22] width 227 height 20
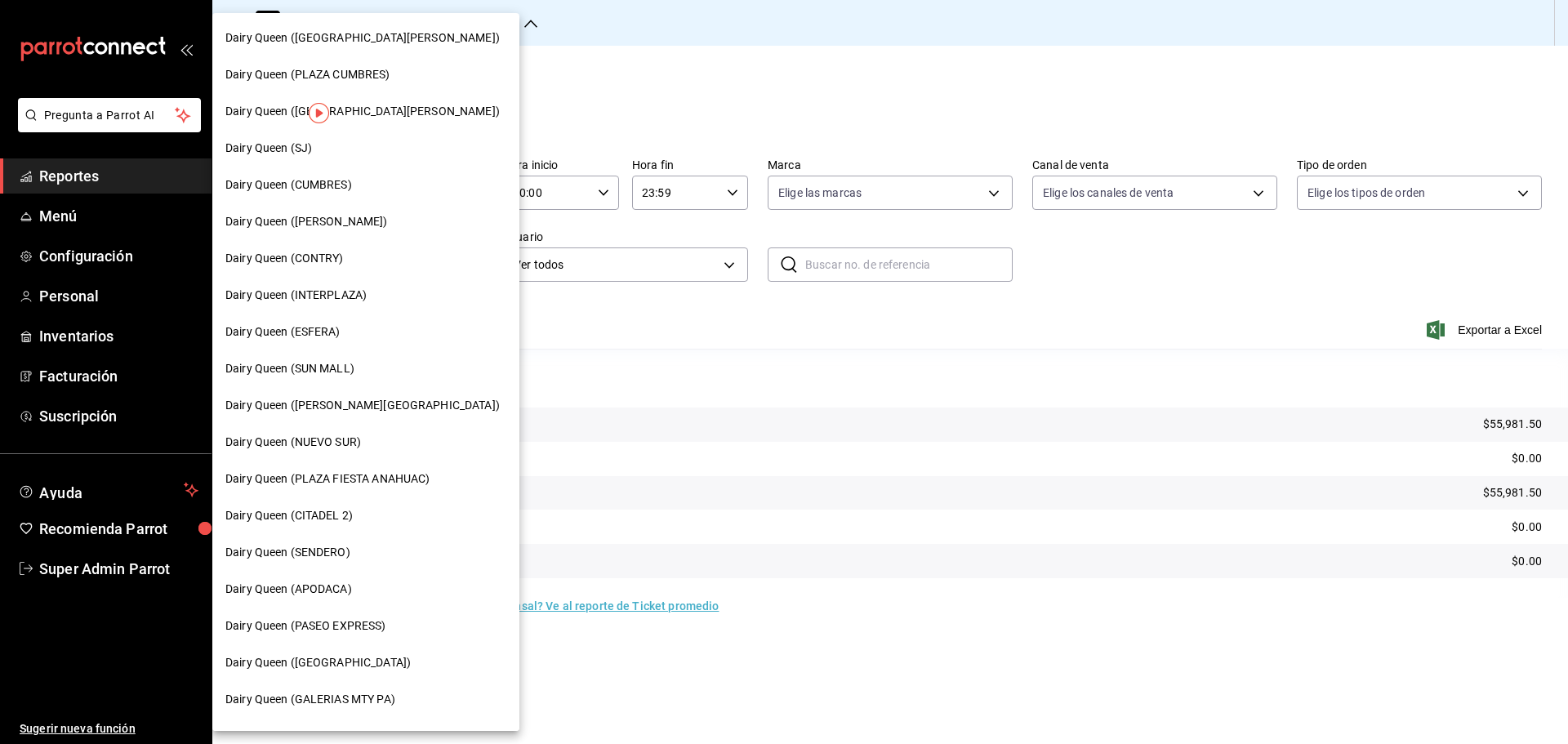
click at [353, 409] on span "Dairy Queen ([PERSON_NAME][GEOGRAPHIC_DATA])" at bounding box center [363, 406] width 275 height 18
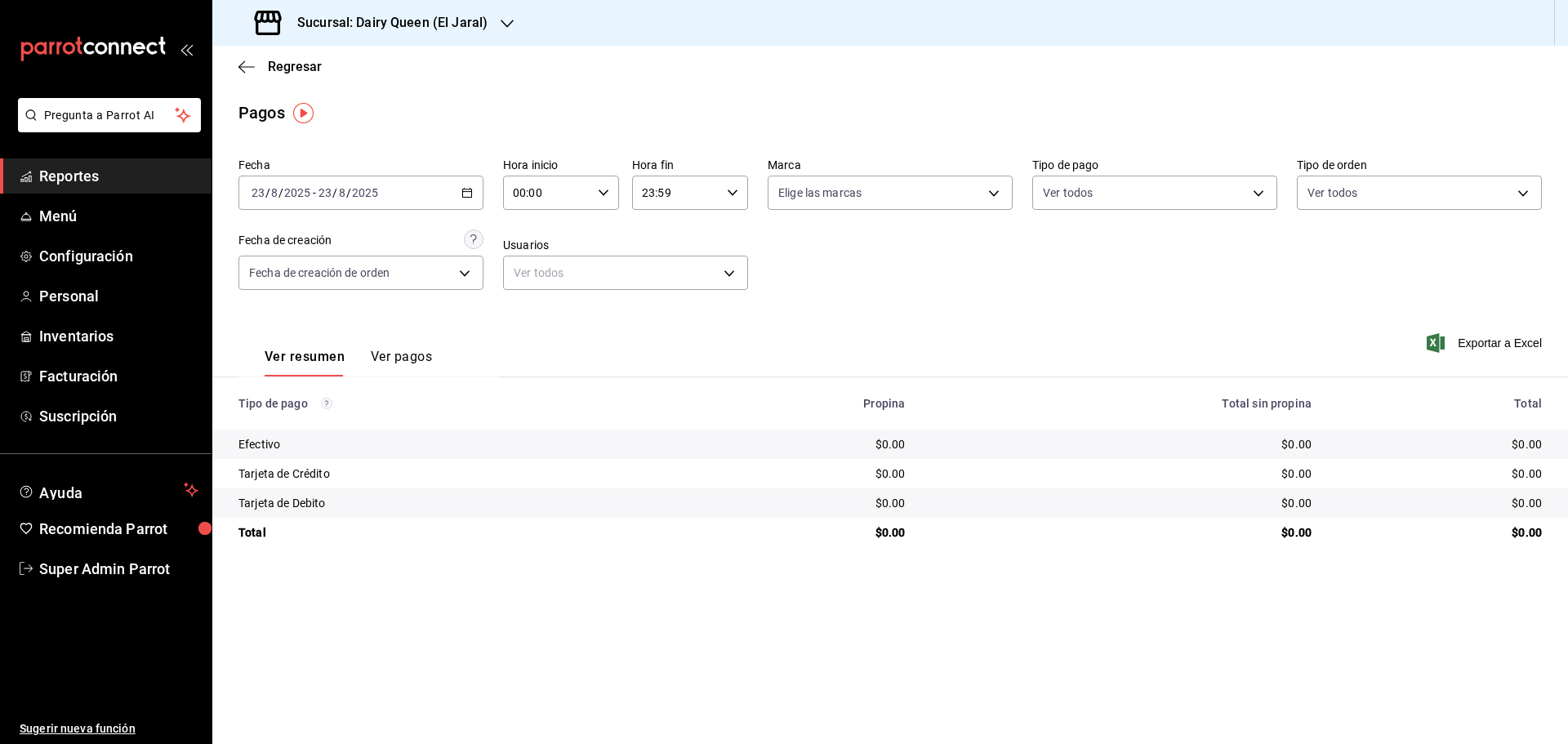
click at [465, 22] on h3 "Sucursal: Dairy Queen (El Jaral)" at bounding box center [386, 22] width 203 height 20
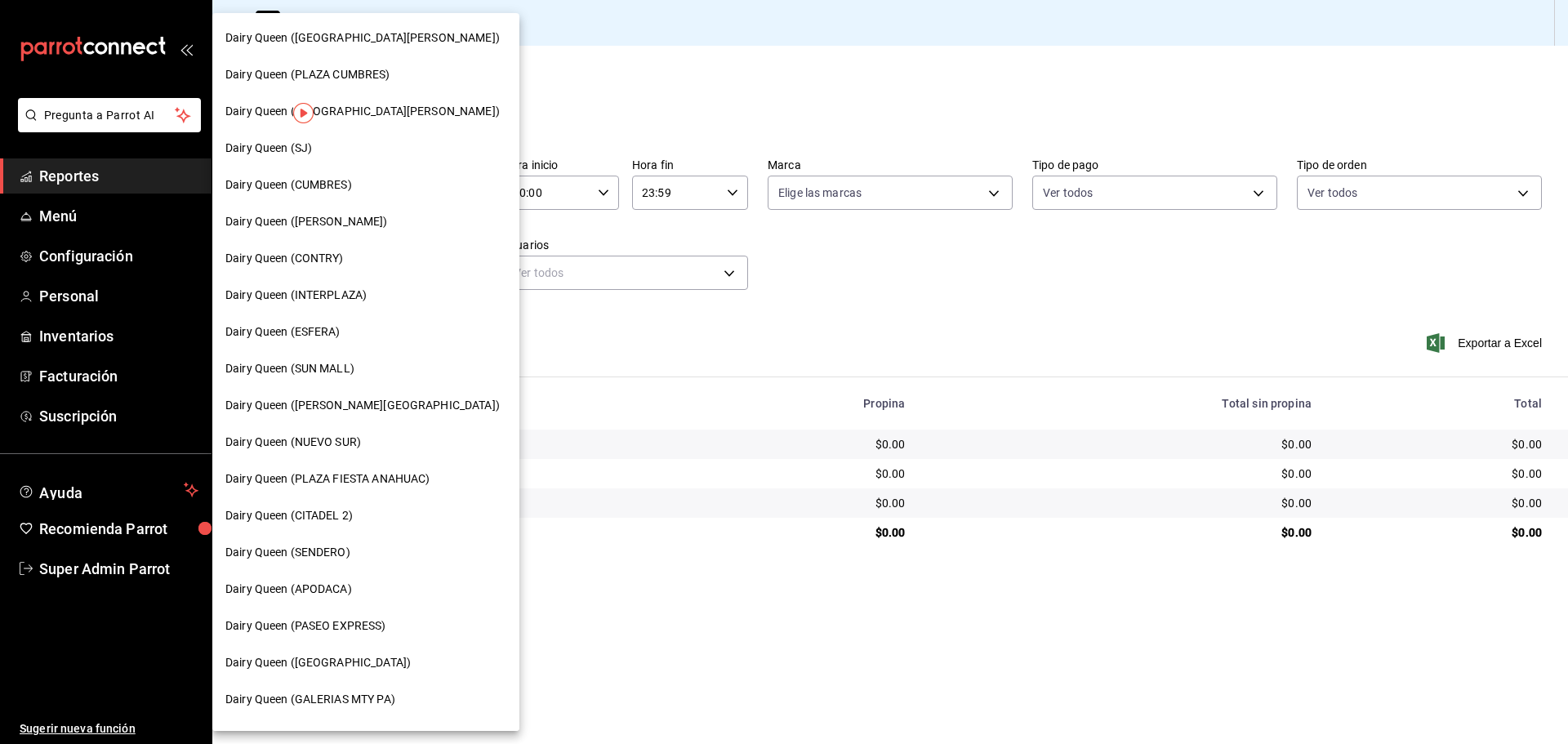
drag, startPoint x: 641, startPoint y: 99, endPoint x: 455, endPoint y: 201, distance: 212.1
click at [640, 98] on div at bounding box center [784, 372] width 1568 height 744
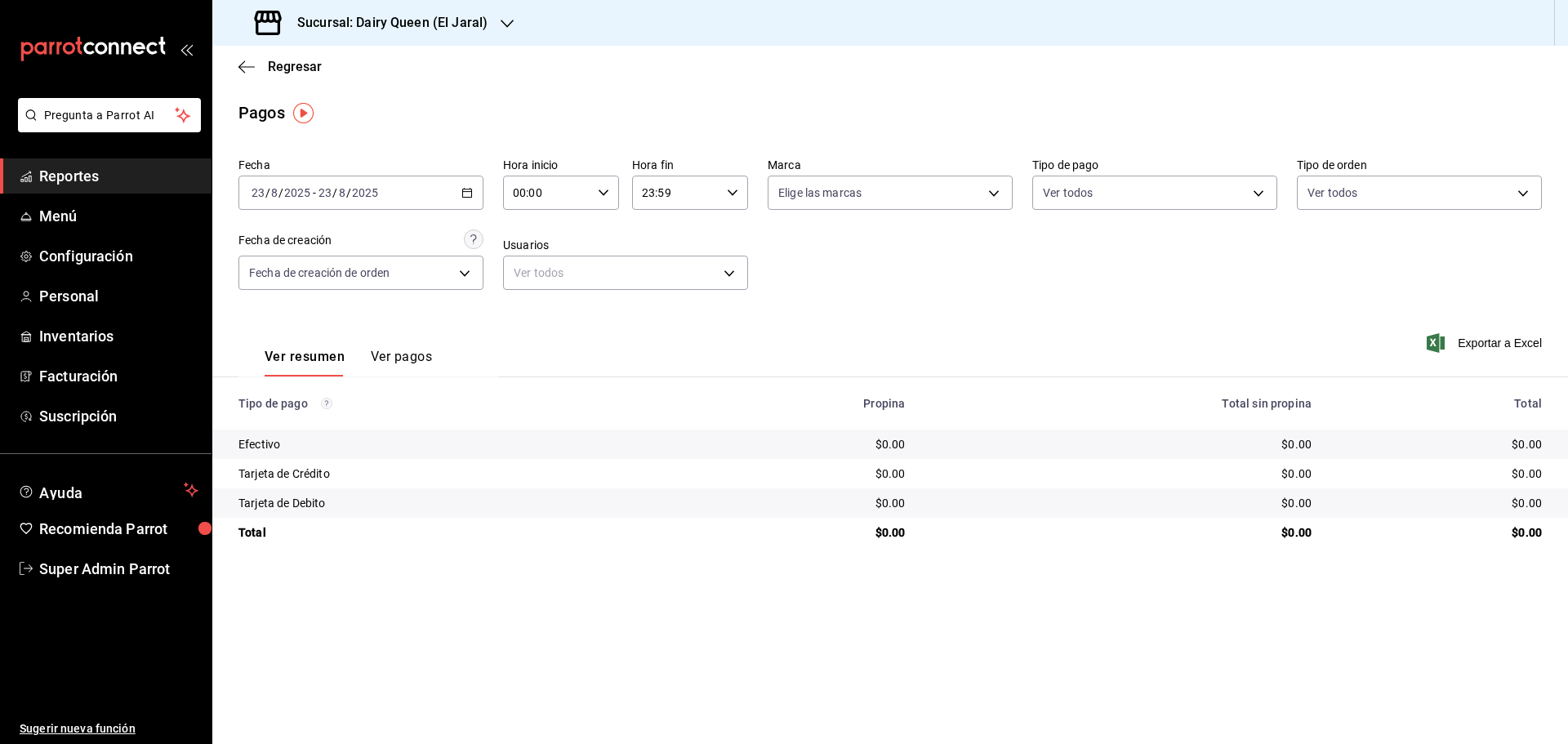
click at [365, 191] on input "2025" at bounding box center [365, 192] width 27 height 13
click at [356, 415] on li "Rango de fechas" at bounding box center [316, 426] width 152 height 37
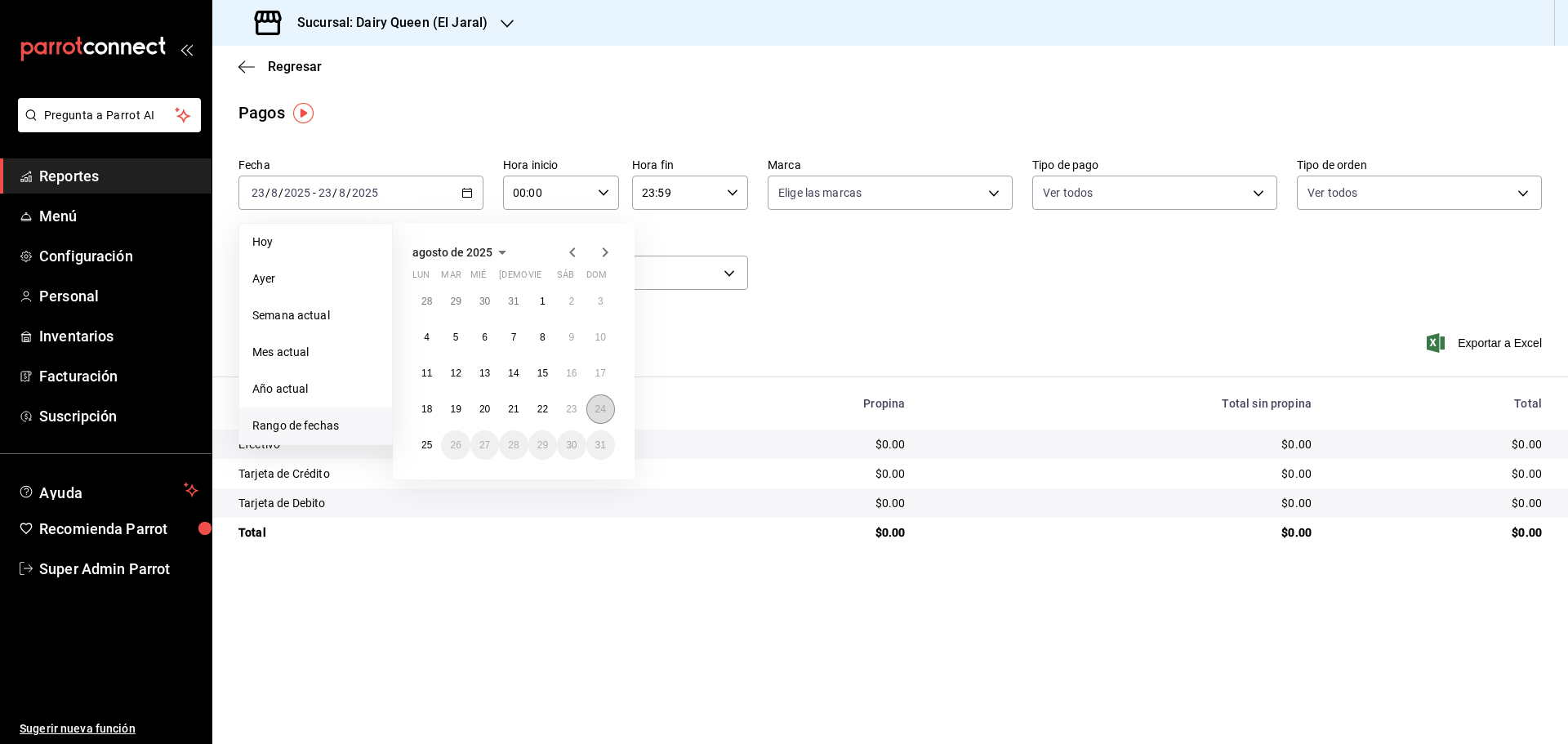
click at [597, 419] on button "24" at bounding box center [600, 409] width 28 height 29
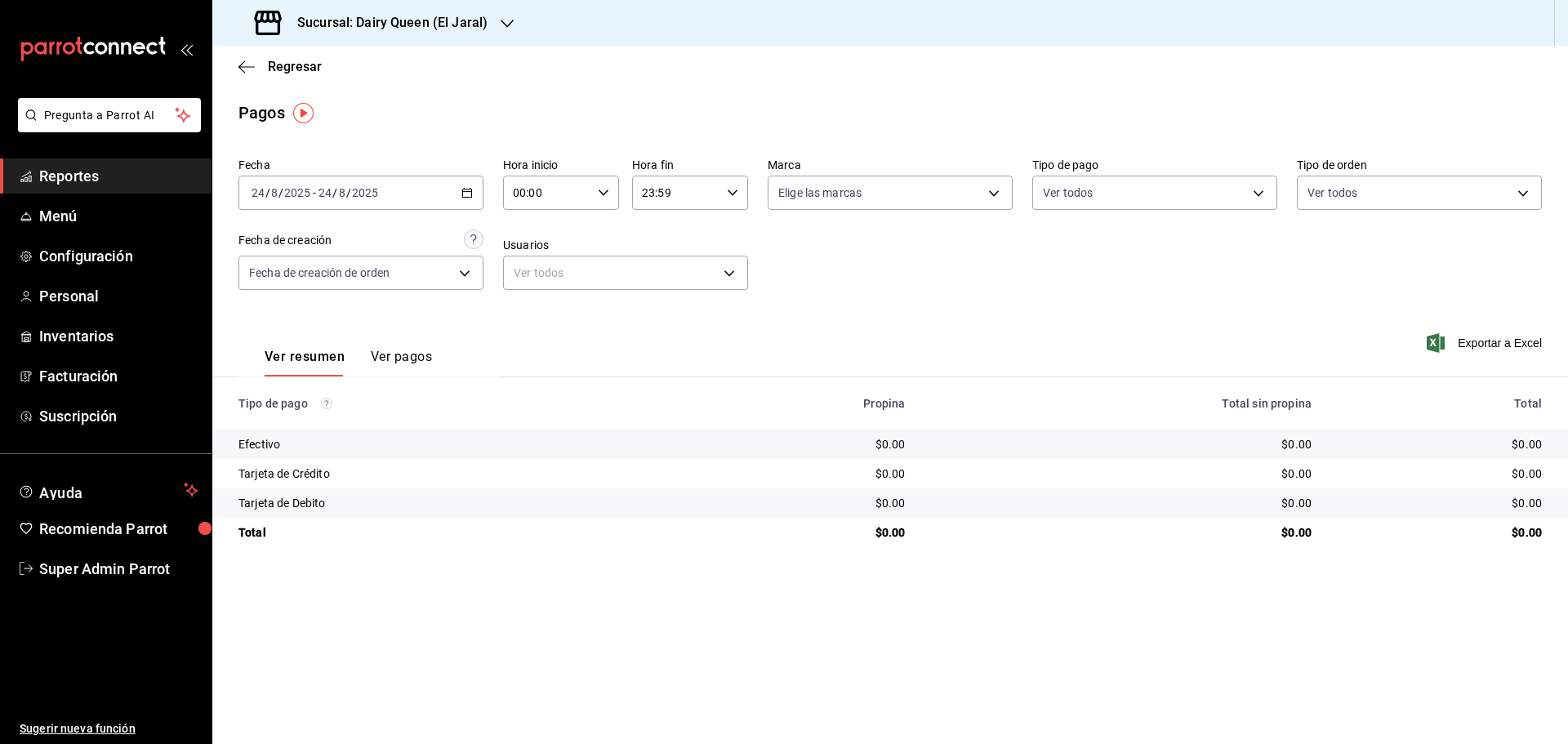
click at [494, 33] on div "Sucursal: Dairy Queen (El Jaral)" at bounding box center [373, 22] width 295 height 46
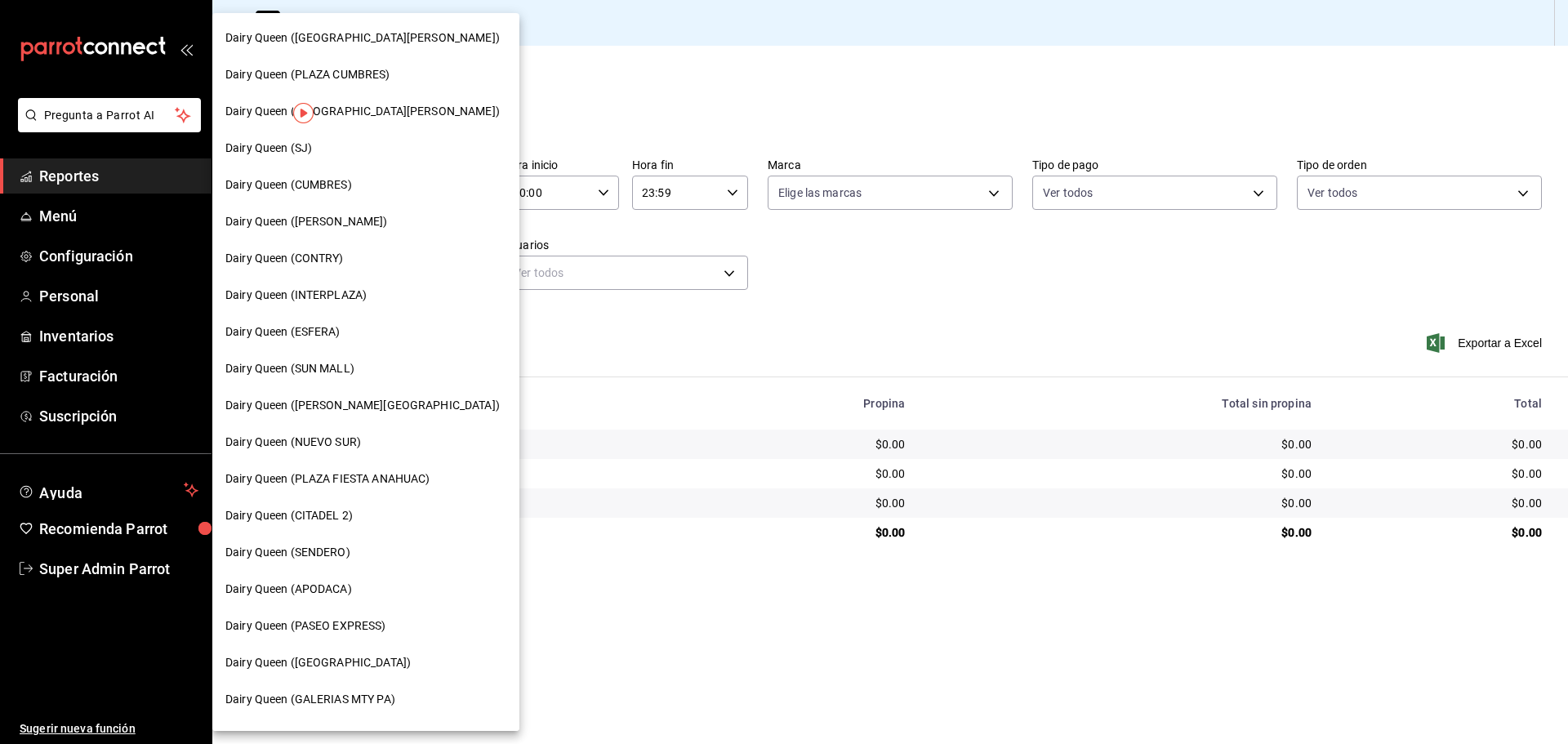
click at [352, 270] on div "Dairy Queen (CONTRY)" at bounding box center [366, 259] width 307 height 37
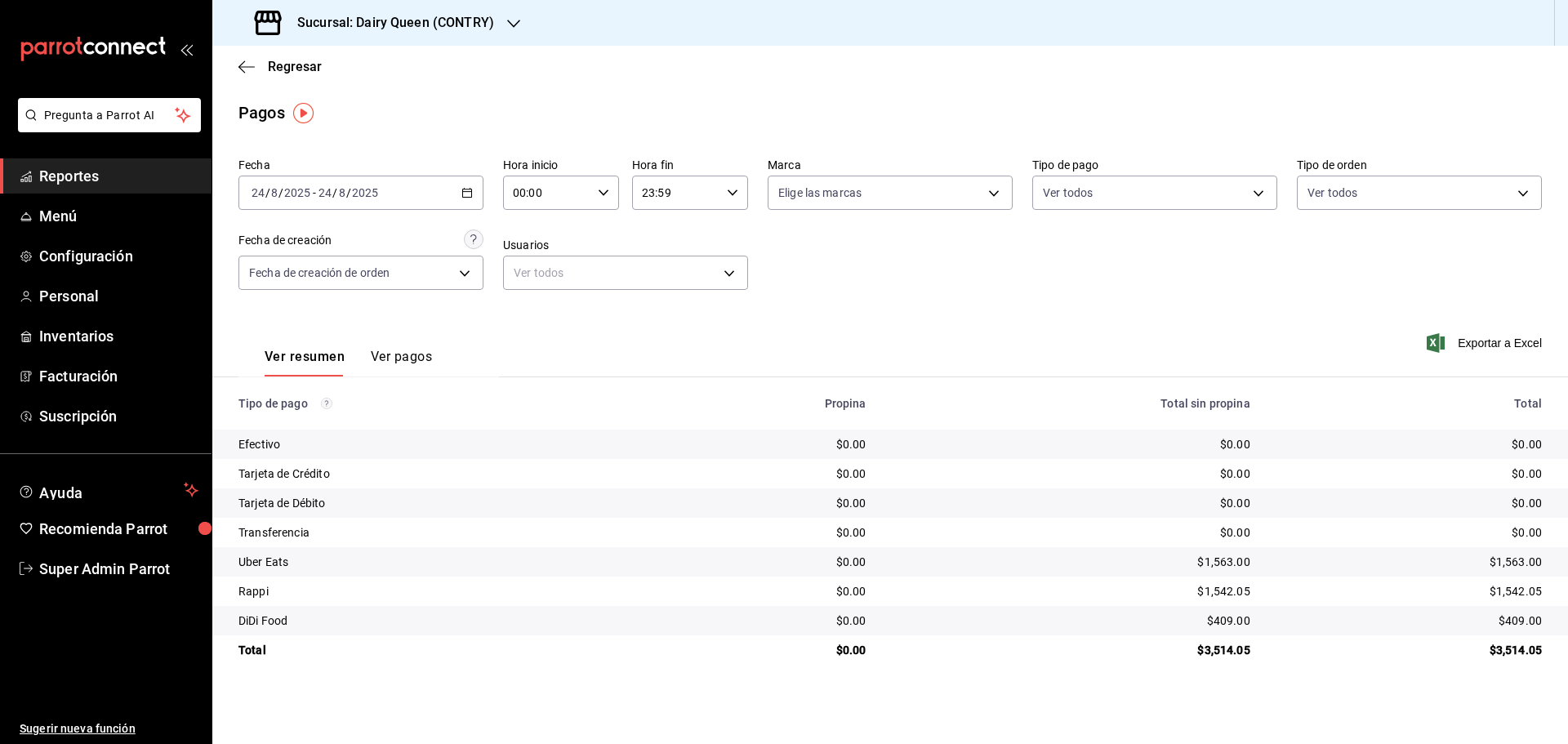
click at [465, 31] on h3 "Sucursal: Dairy Queen (CONTRY)" at bounding box center [389, 22] width 210 height 20
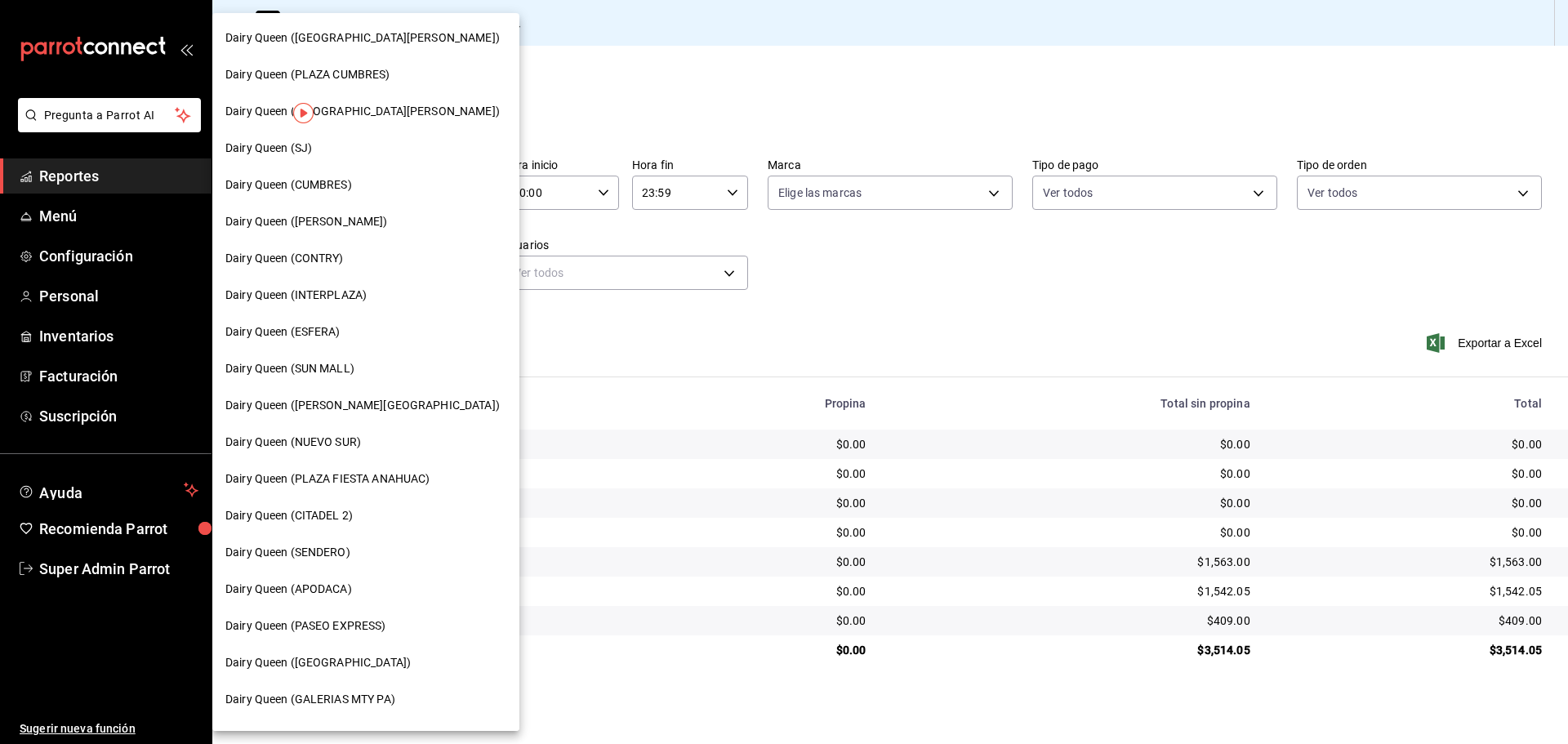
click at [335, 552] on span "Dairy Queen (SENDERO)" at bounding box center [288, 552] width 125 height 18
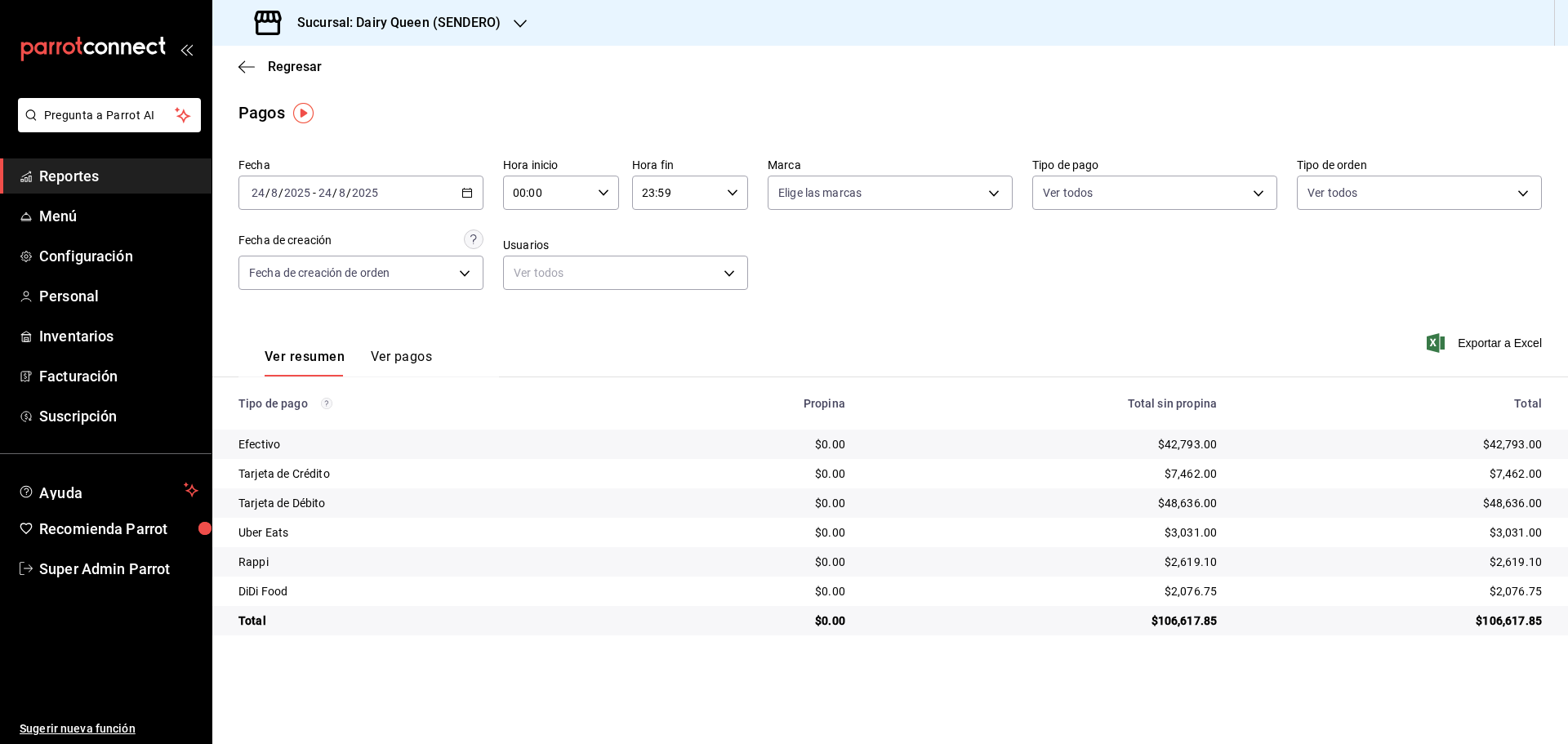
click at [331, 25] on h3 "Sucursal: Dairy Queen (SENDERO)" at bounding box center [392, 22] width 216 height 20
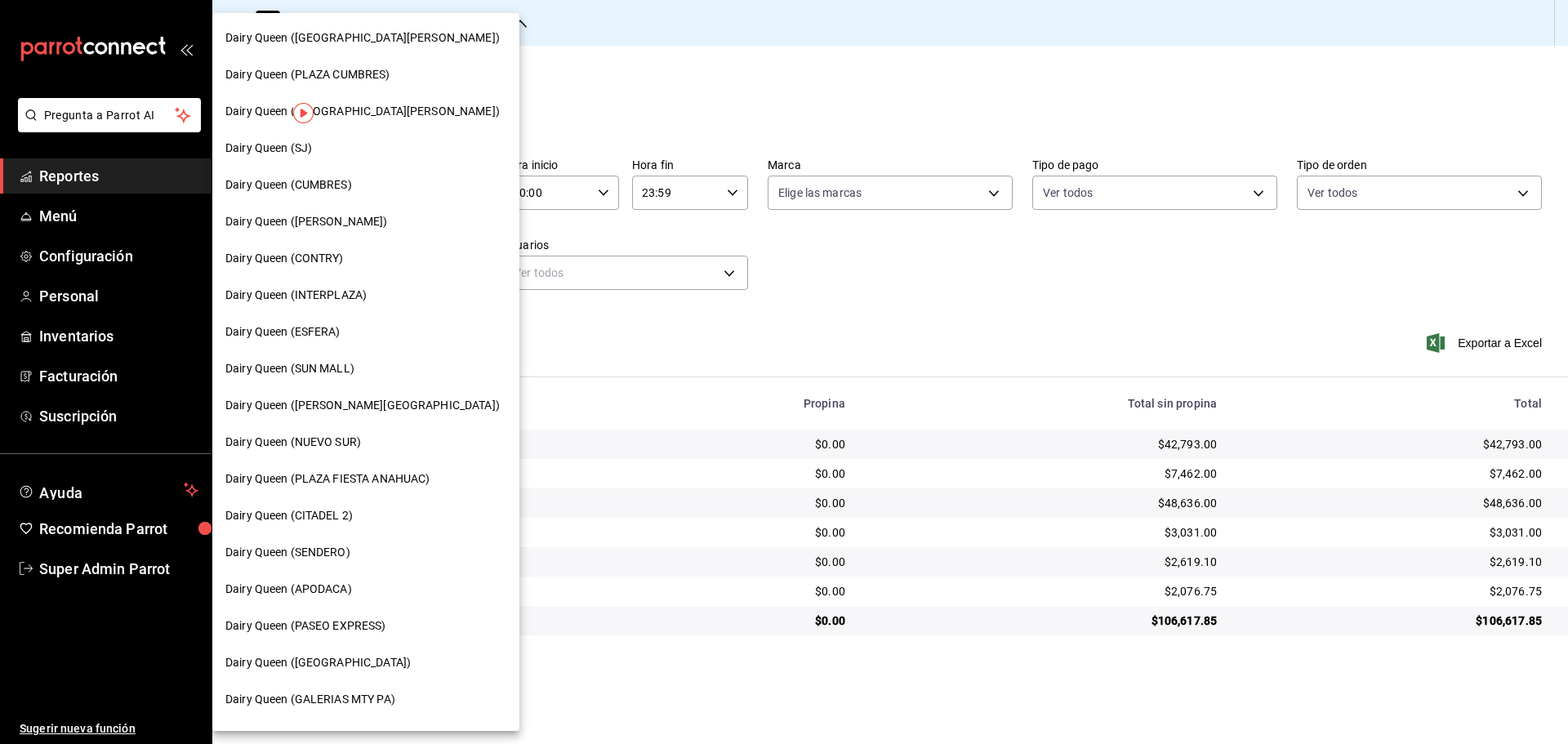
click at [329, 183] on span "Dairy Queen (CUMBRES)" at bounding box center [288, 185] width 126 height 18
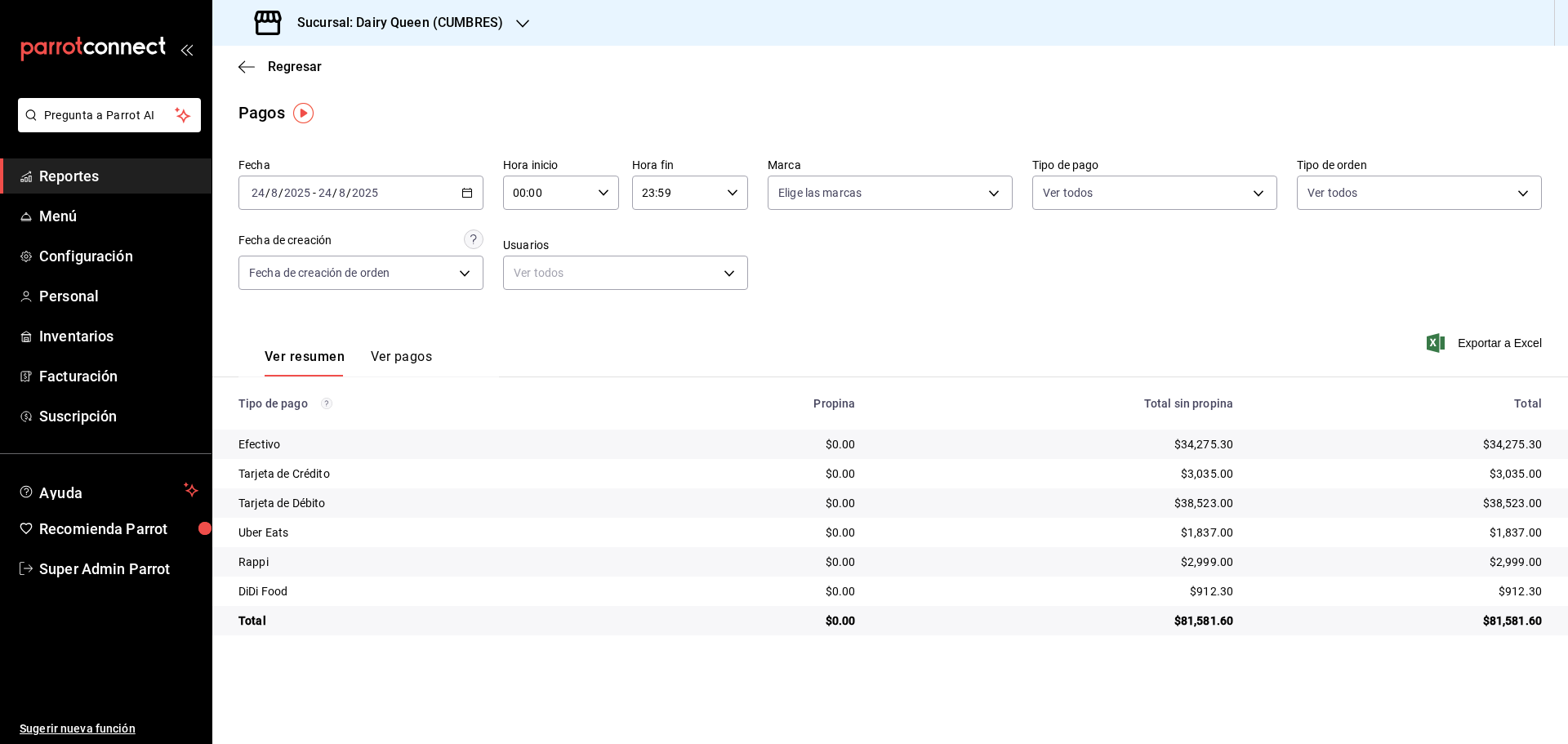
click at [451, 19] on h3 "Sucursal: Dairy Queen (CUMBRES)" at bounding box center [394, 22] width 219 height 20
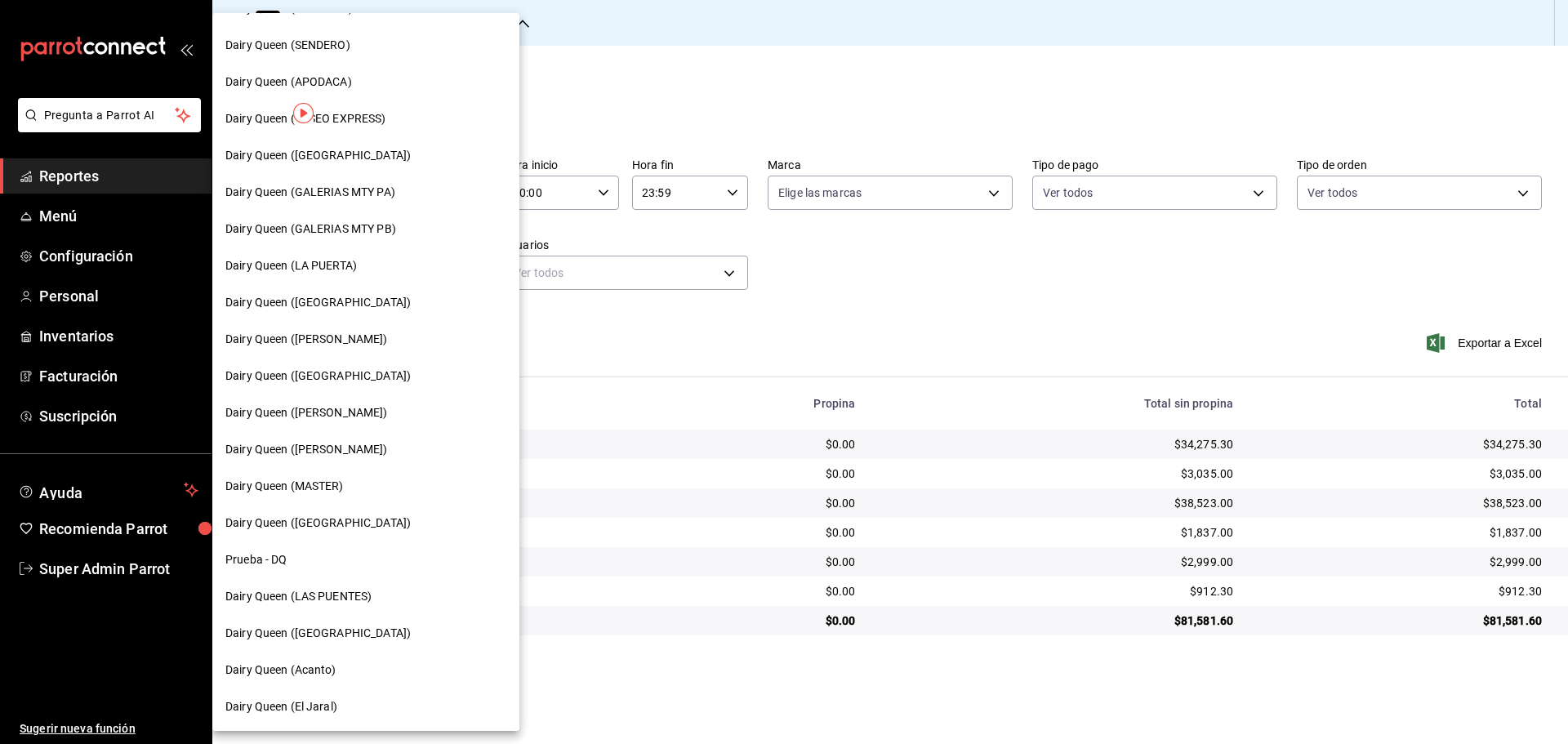
scroll to position [508, 0]
click at [324, 598] on span "Dairy Queen (LAS PUENTES)" at bounding box center [299, 596] width 147 height 18
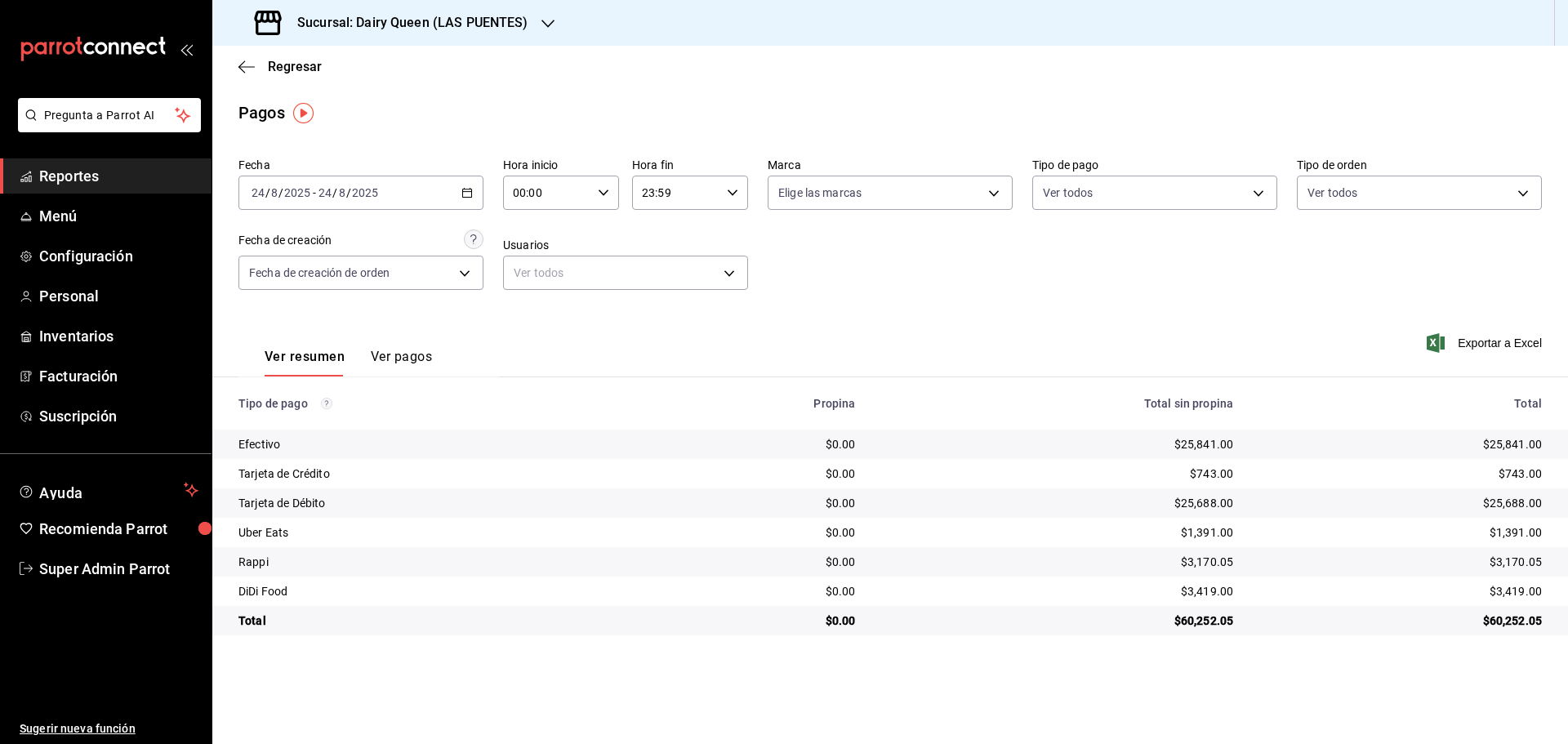
click at [410, 19] on h3 "Sucursal: Dairy Queen (LAS PUENTES)" at bounding box center [407, 22] width 244 height 20
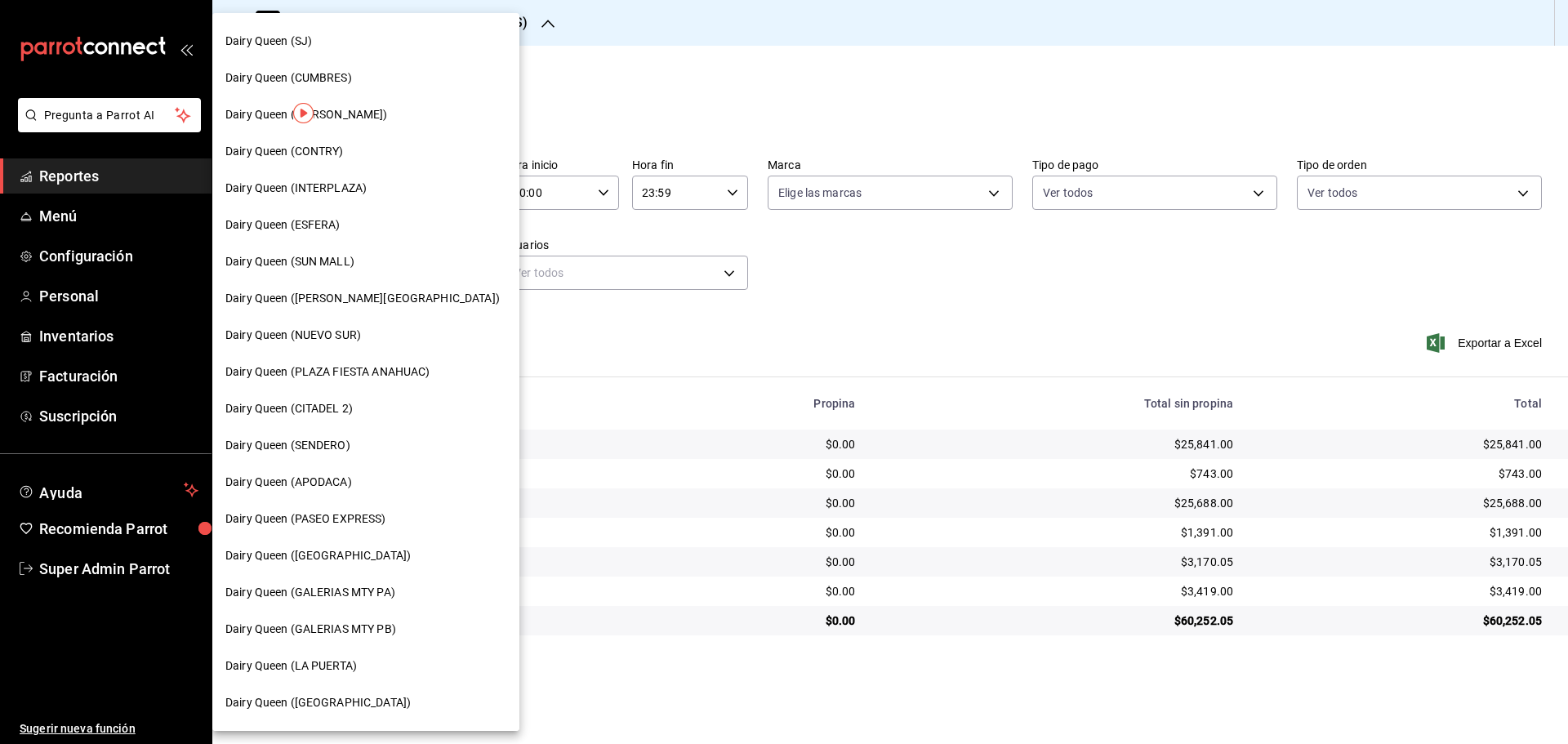
scroll to position [137, 0]
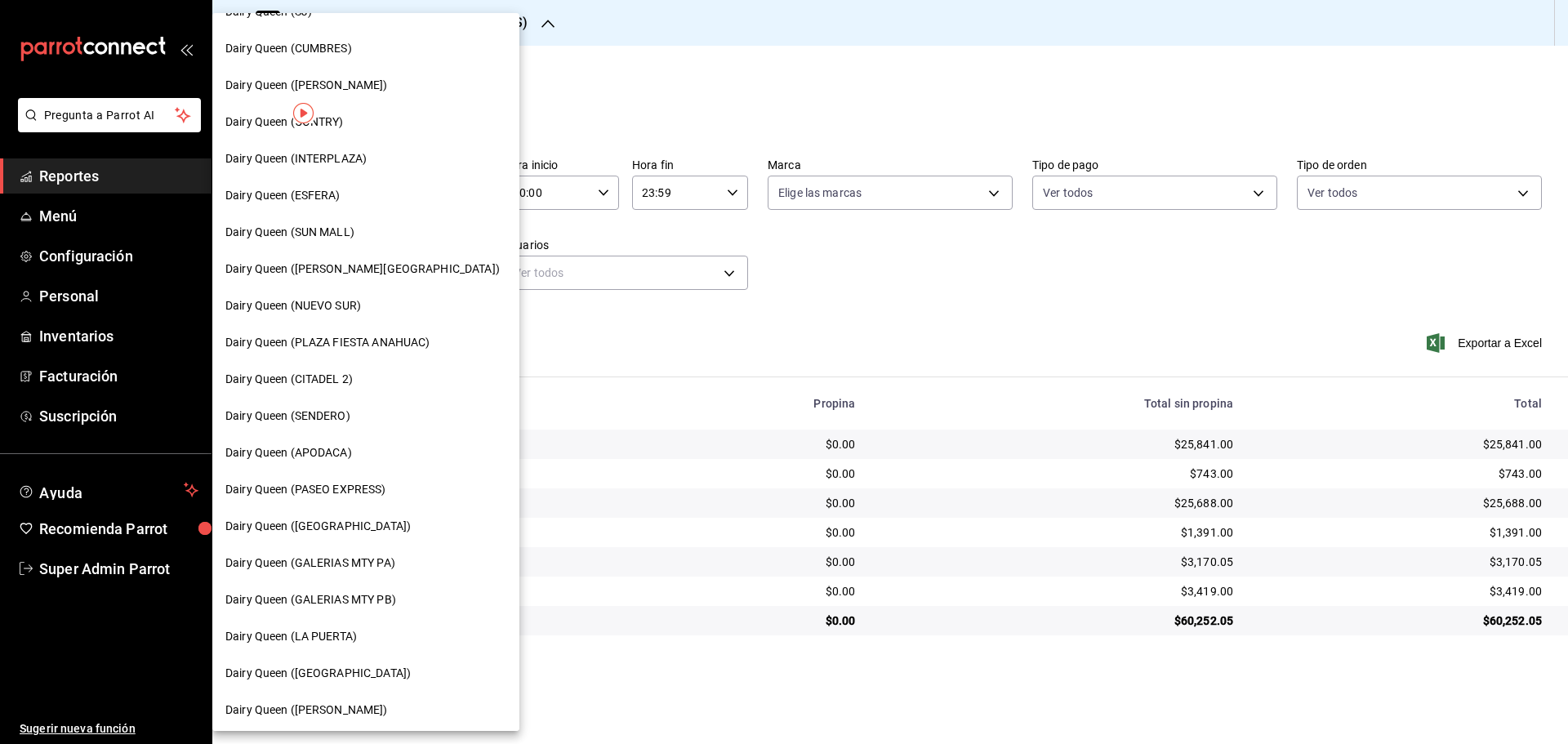
click at [350, 496] on span "Dairy Queen (PASEO EXPRESS)" at bounding box center [306, 490] width 161 height 18
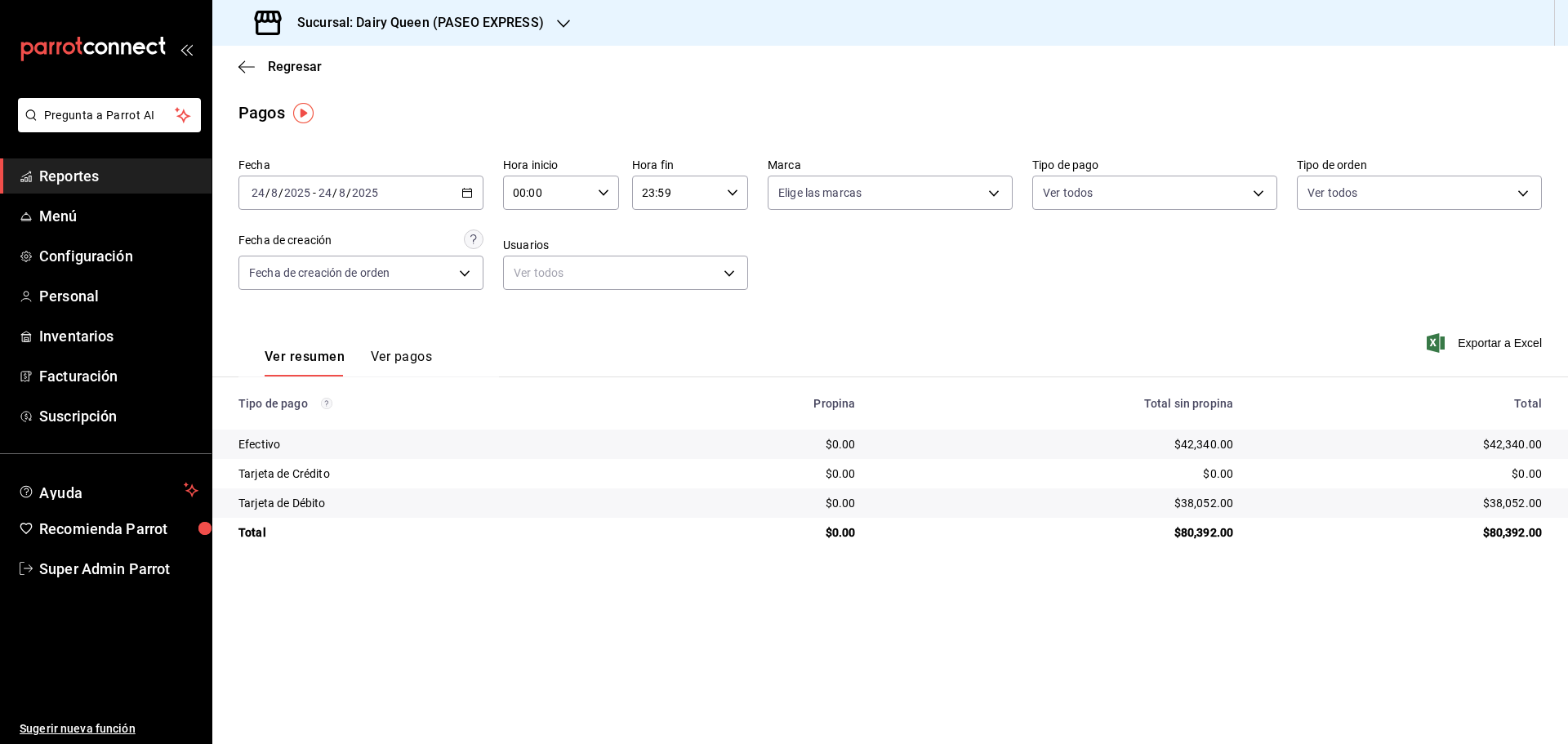
click at [457, 27] on h3 "Sucursal: Dairy Queen (PASEO EXPRESS)" at bounding box center [414, 22] width 260 height 20
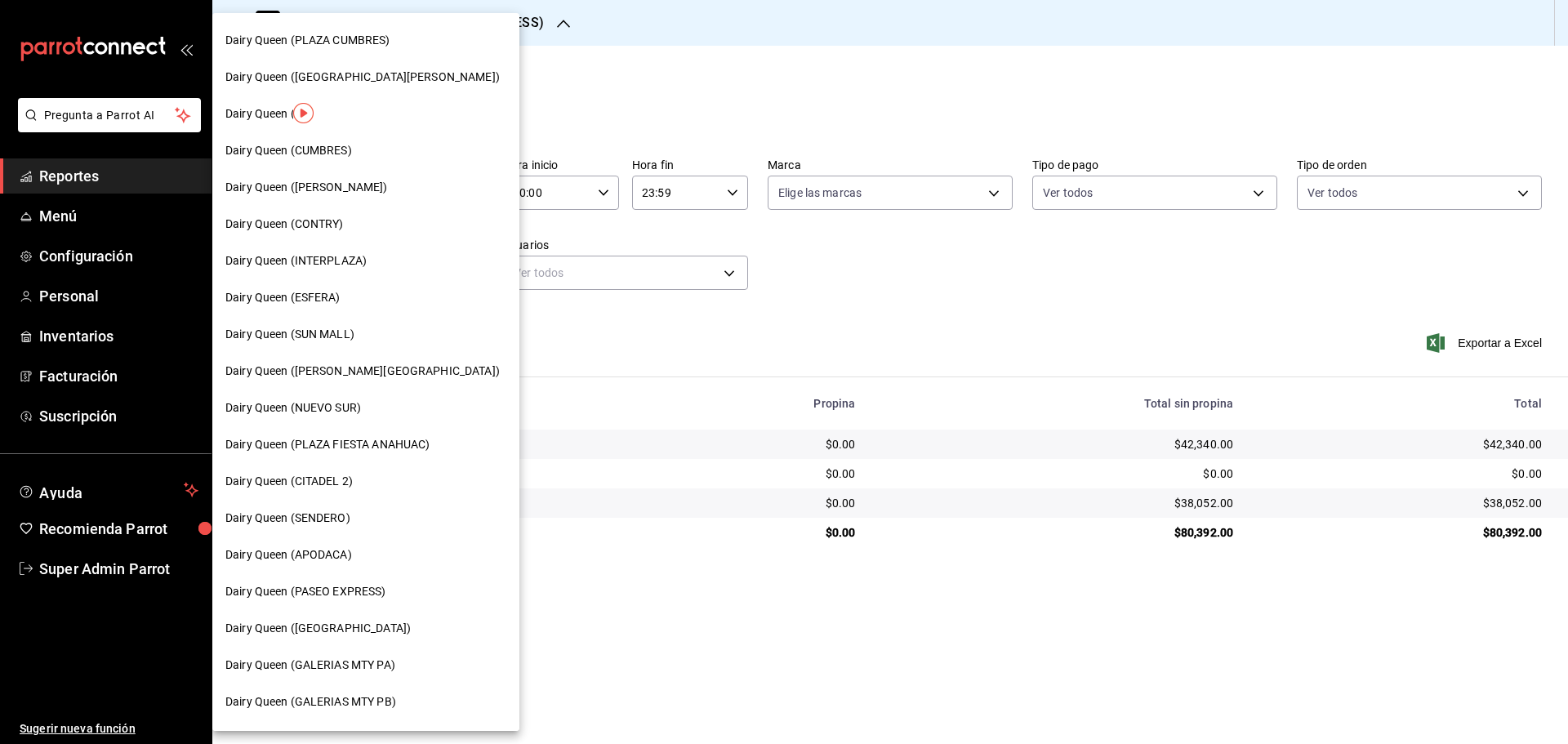
scroll to position [0, 0]
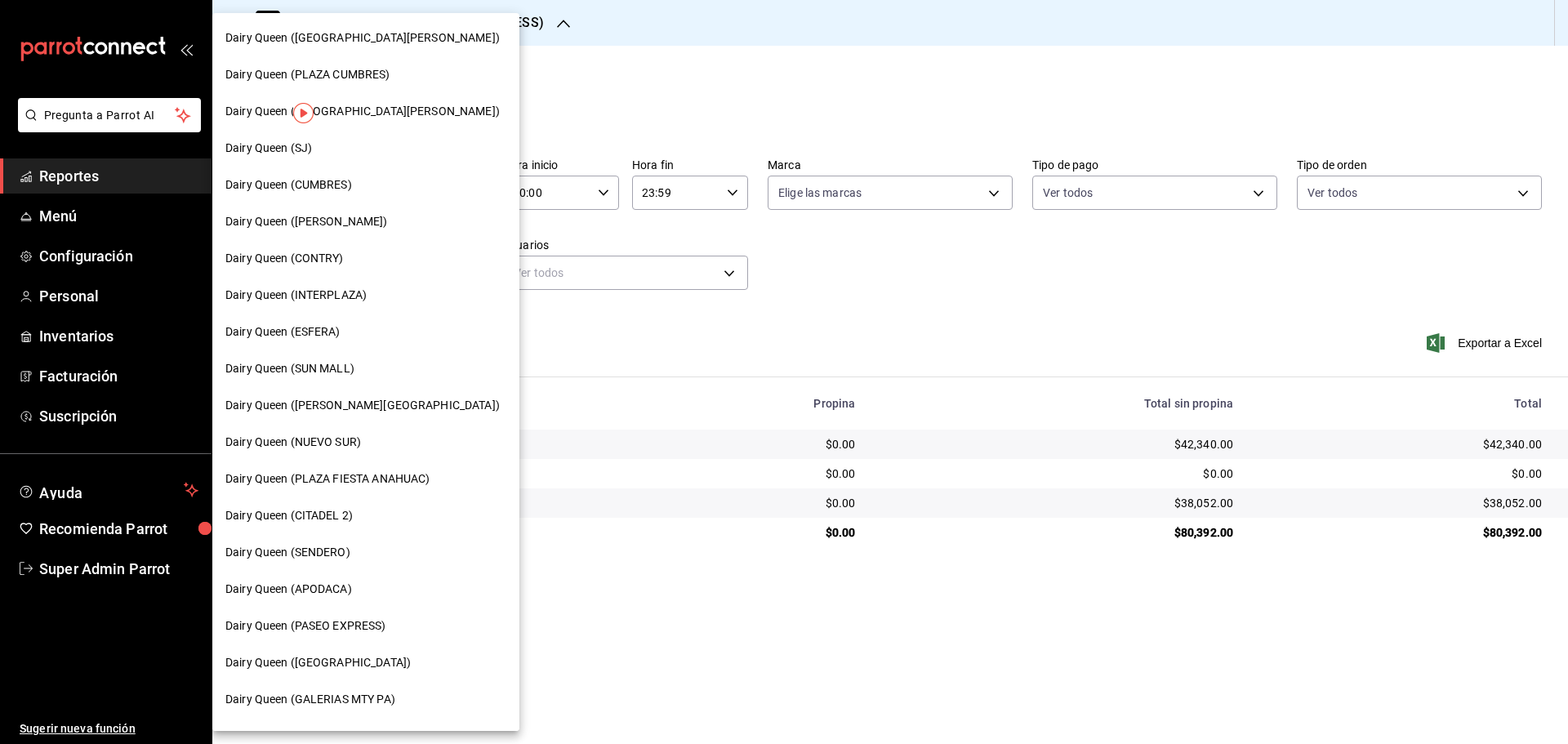
click at [308, 146] on span "Dairy Queen (SJ)" at bounding box center [269, 149] width 87 height 18
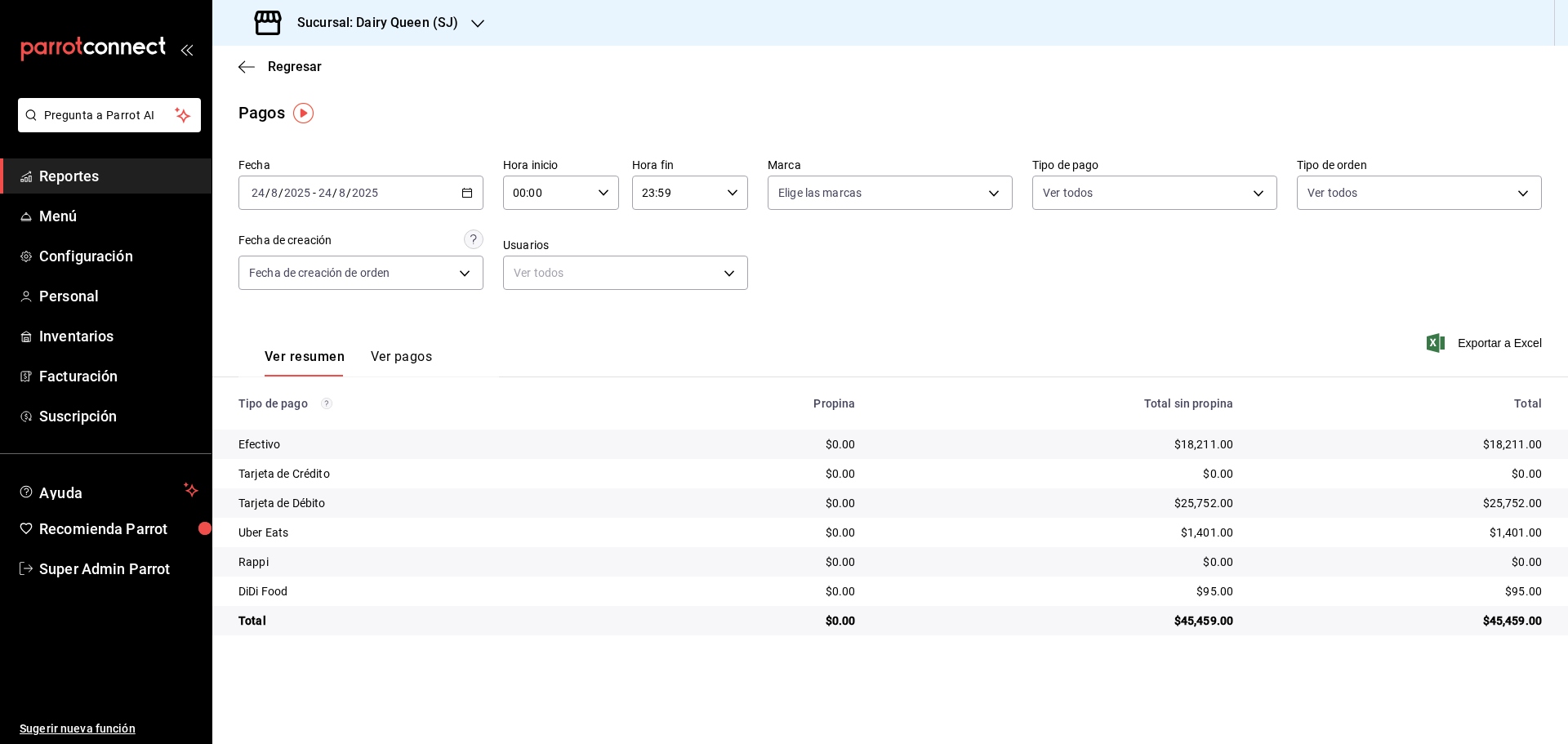
click at [410, 33] on div "Sucursal: Dairy Queen (SJ)" at bounding box center [358, 22] width 265 height 46
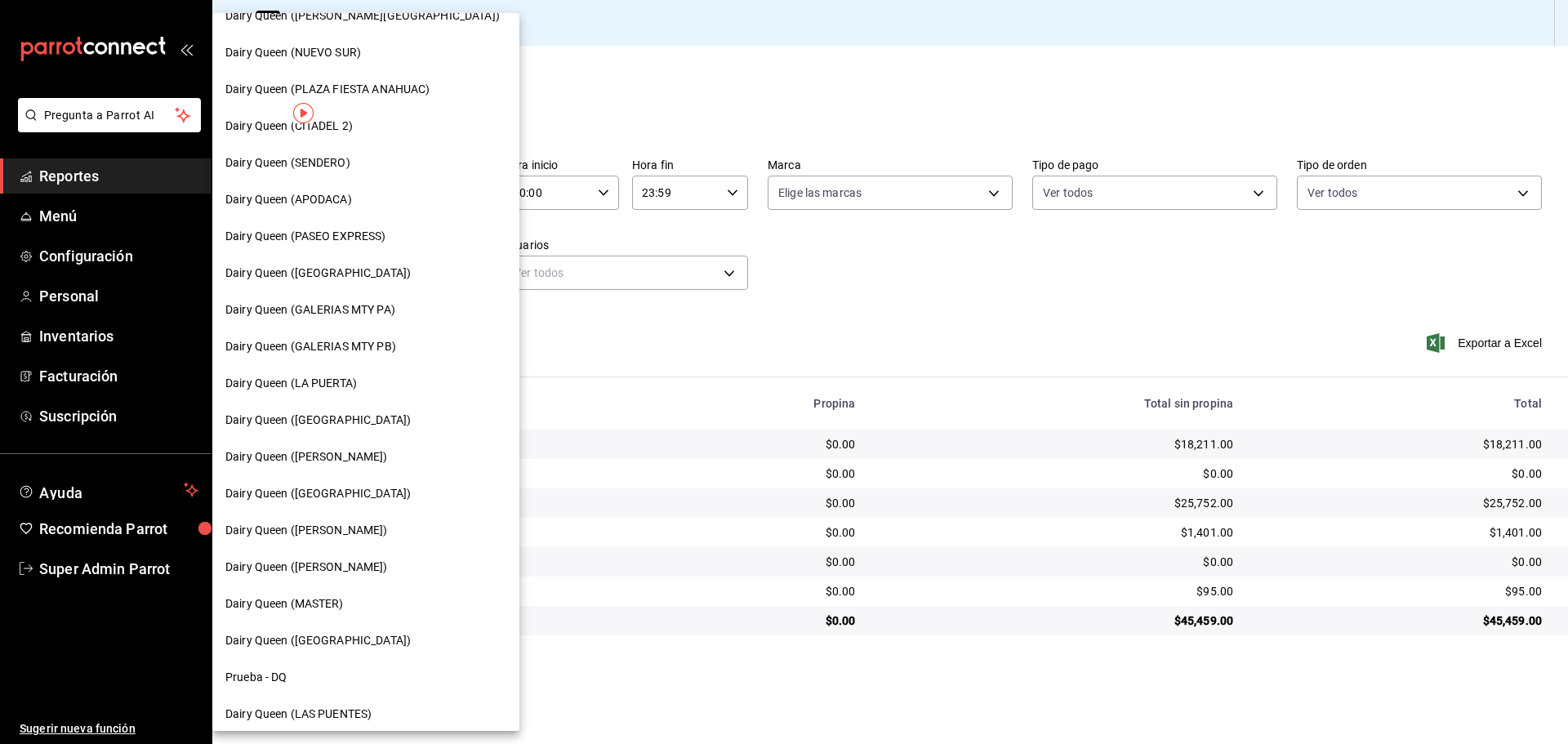
scroll to position [508, 0]
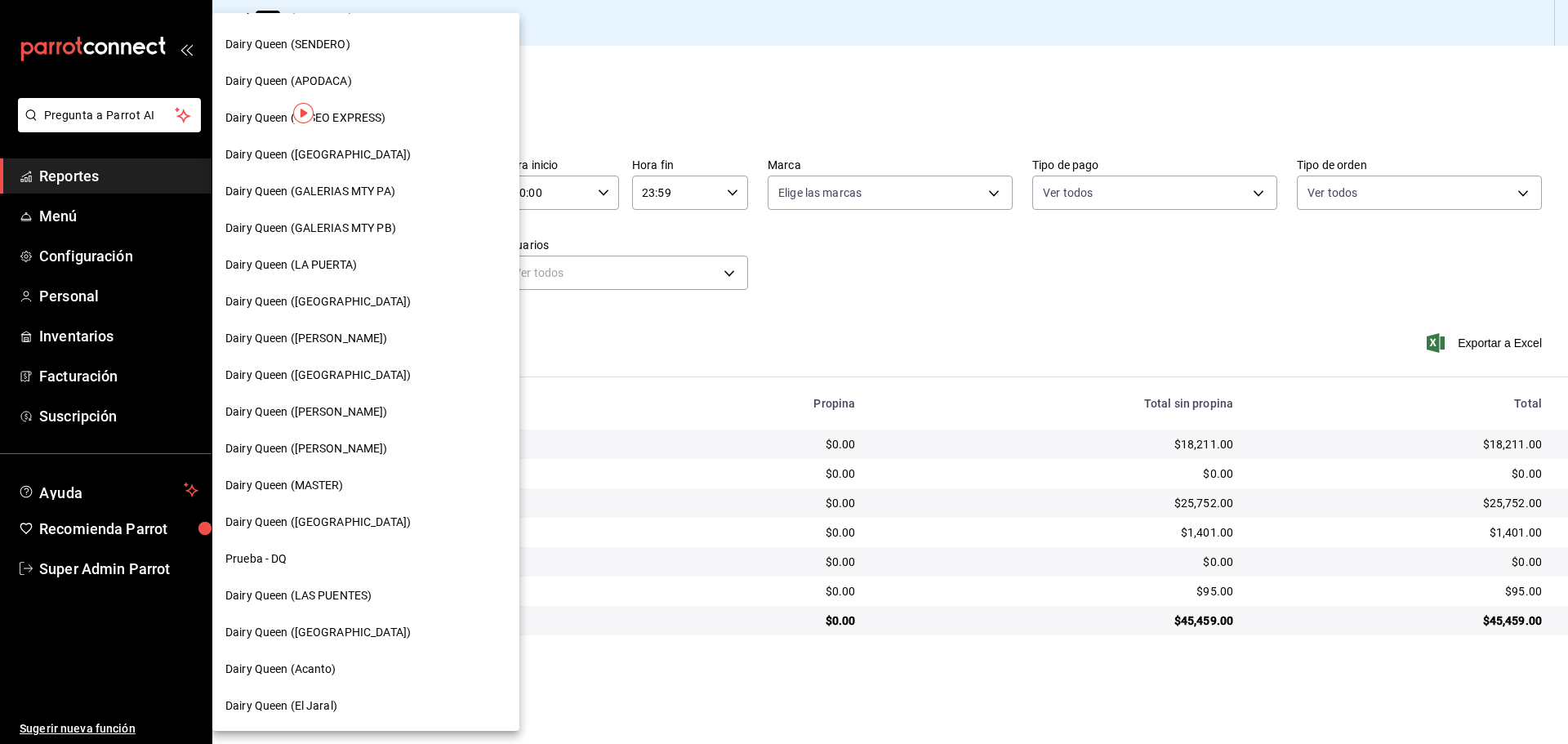
click at [336, 638] on span "Dairy Queen ([GEOGRAPHIC_DATA])" at bounding box center [319, 633] width 186 height 18
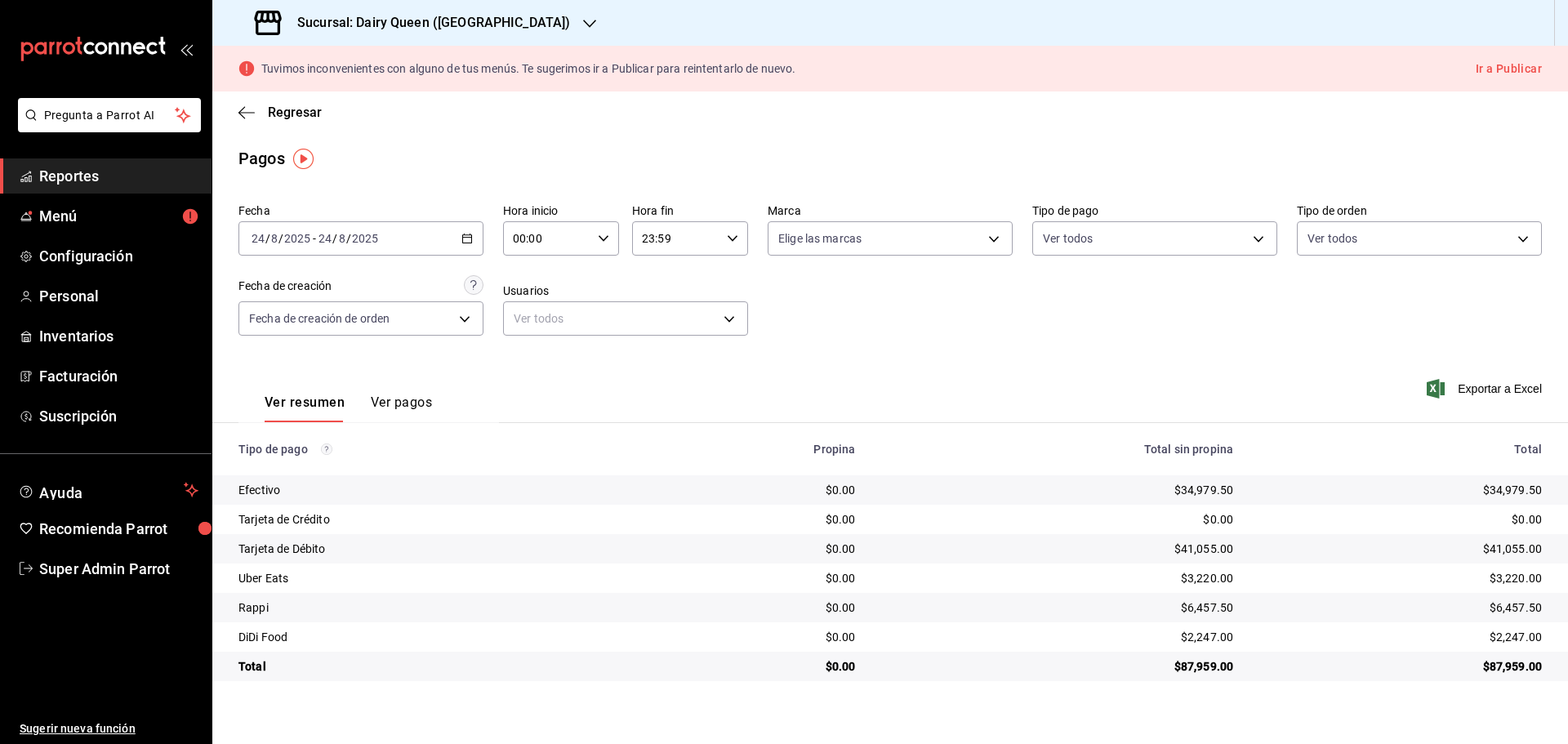
click at [439, 20] on h3 "Sucursal: Dairy Queen ([GEOGRAPHIC_DATA])" at bounding box center [427, 22] width 285 height 20
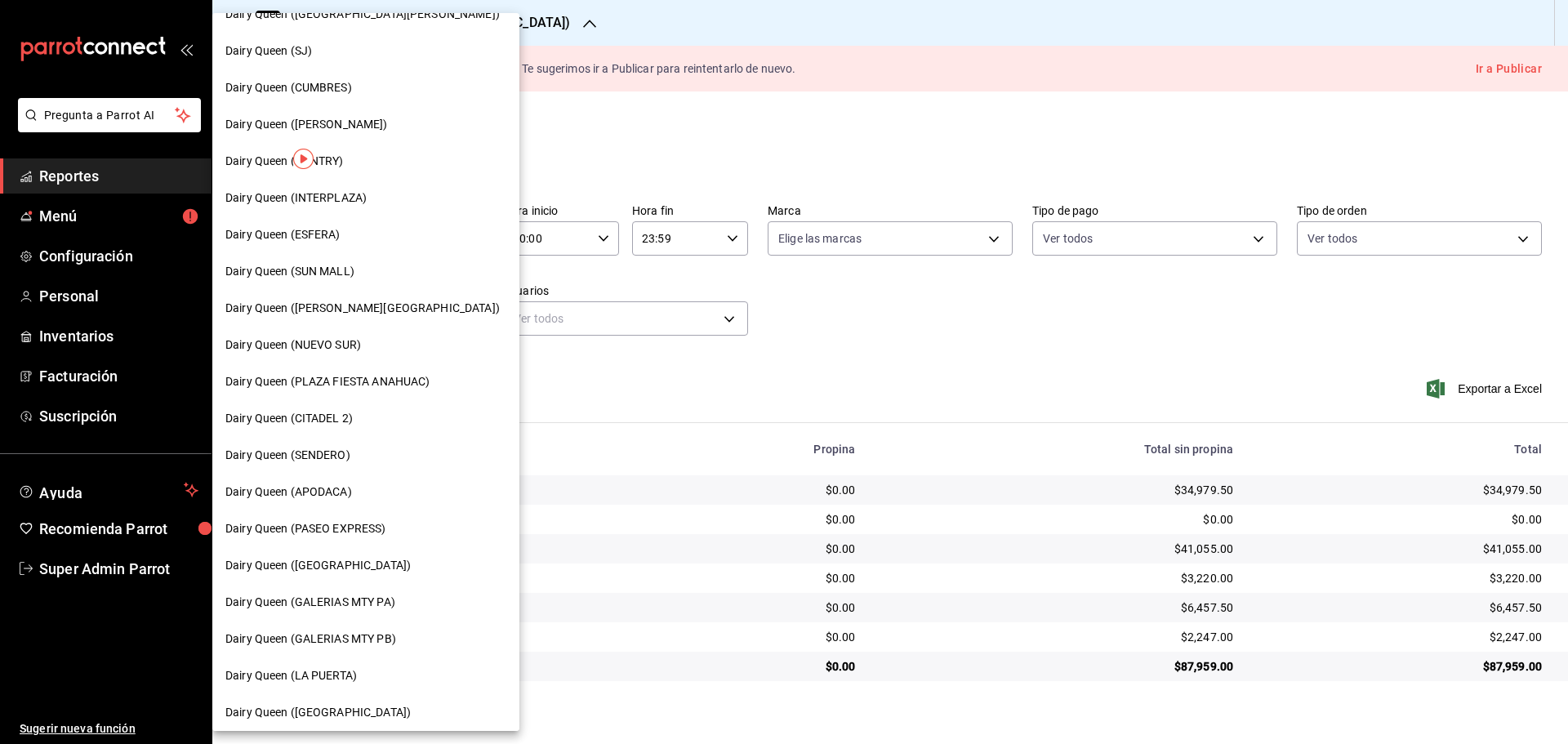
scroll to position [272, 0]
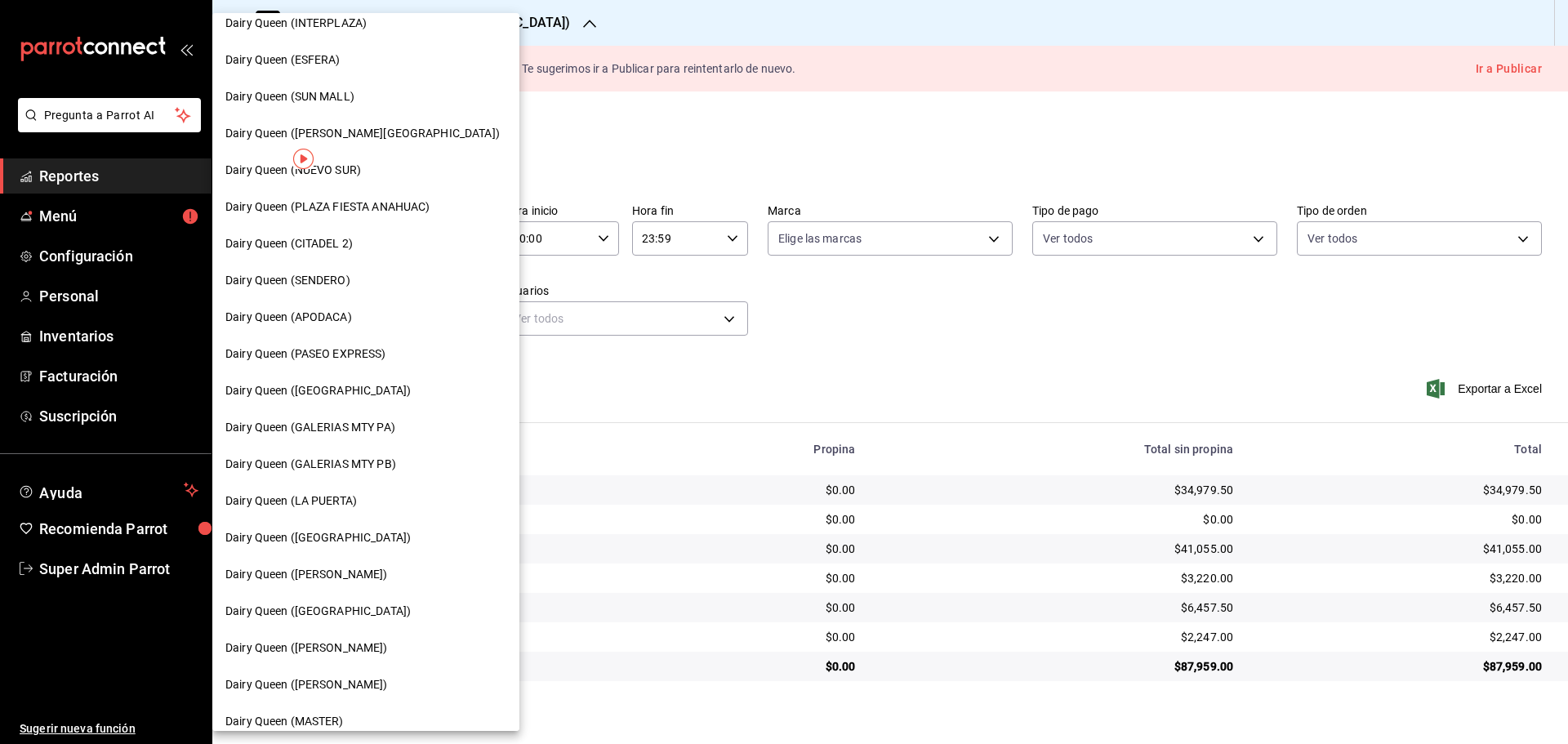
click at [340, 506] on span "Dairy Queen (LA PUERTA)" at bounding box center [291, 502] width 131 height 18
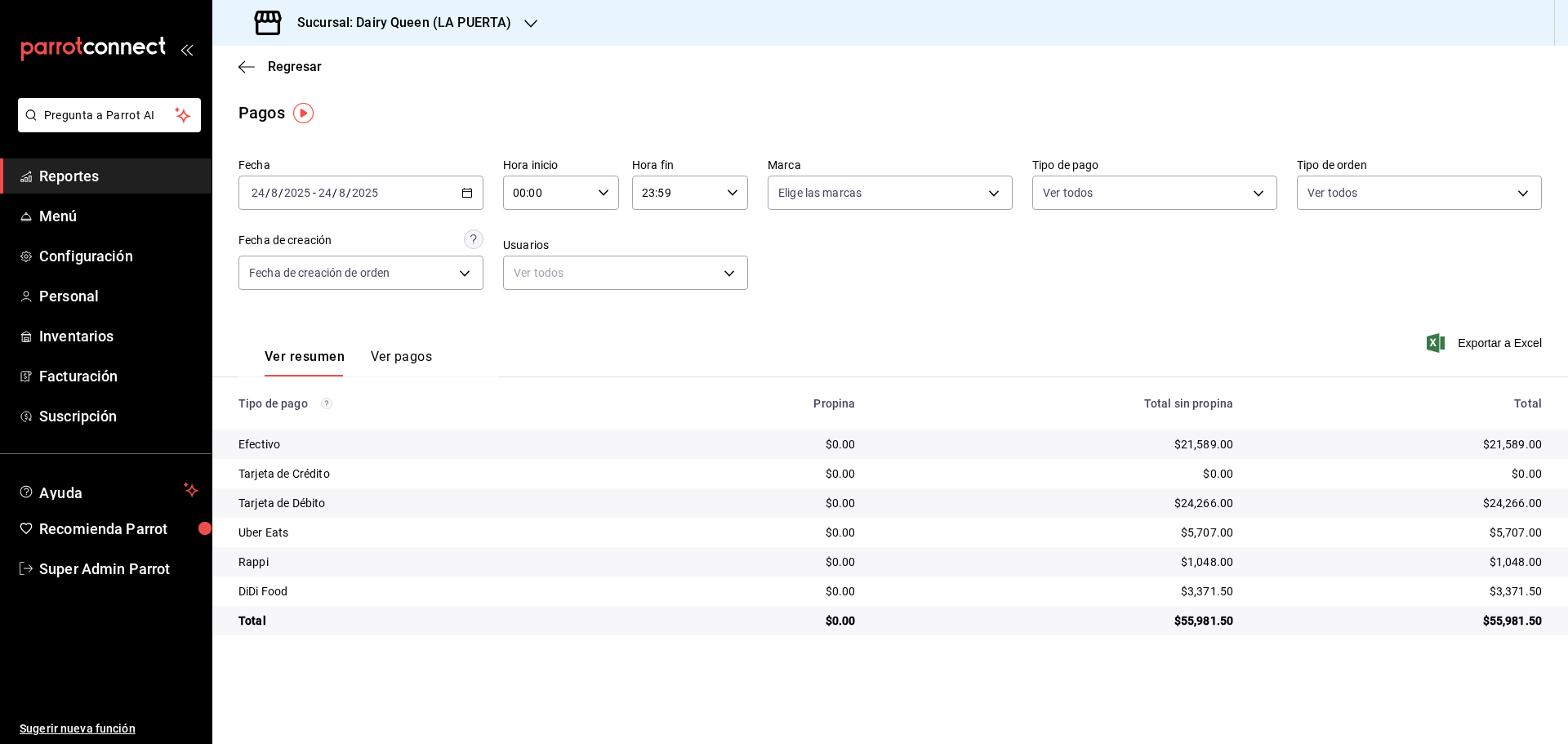
click at [434, 31] on h3 "Sucursal: Dairy Queen (LA PUERTA)" at bounding box center [398, 22] width 227 height 20
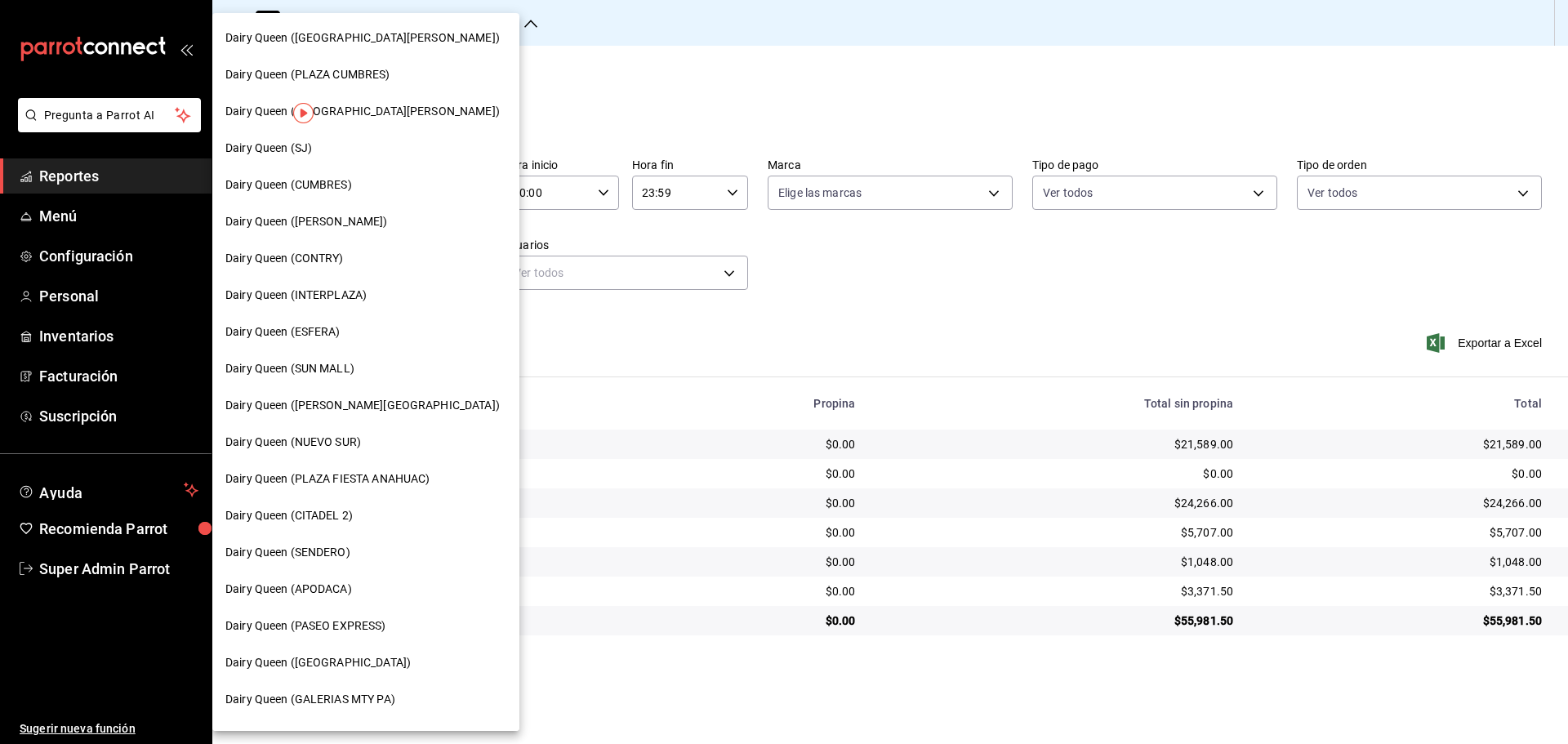
click at [351, 405] on span "Dairy Queen ([PERSON_NAME][GEOGRAPHIC_DATA])" at bounding box center [363, 406] width 275 height 18
